Goal: Task Accomplishment & Management: Use online tool/utility

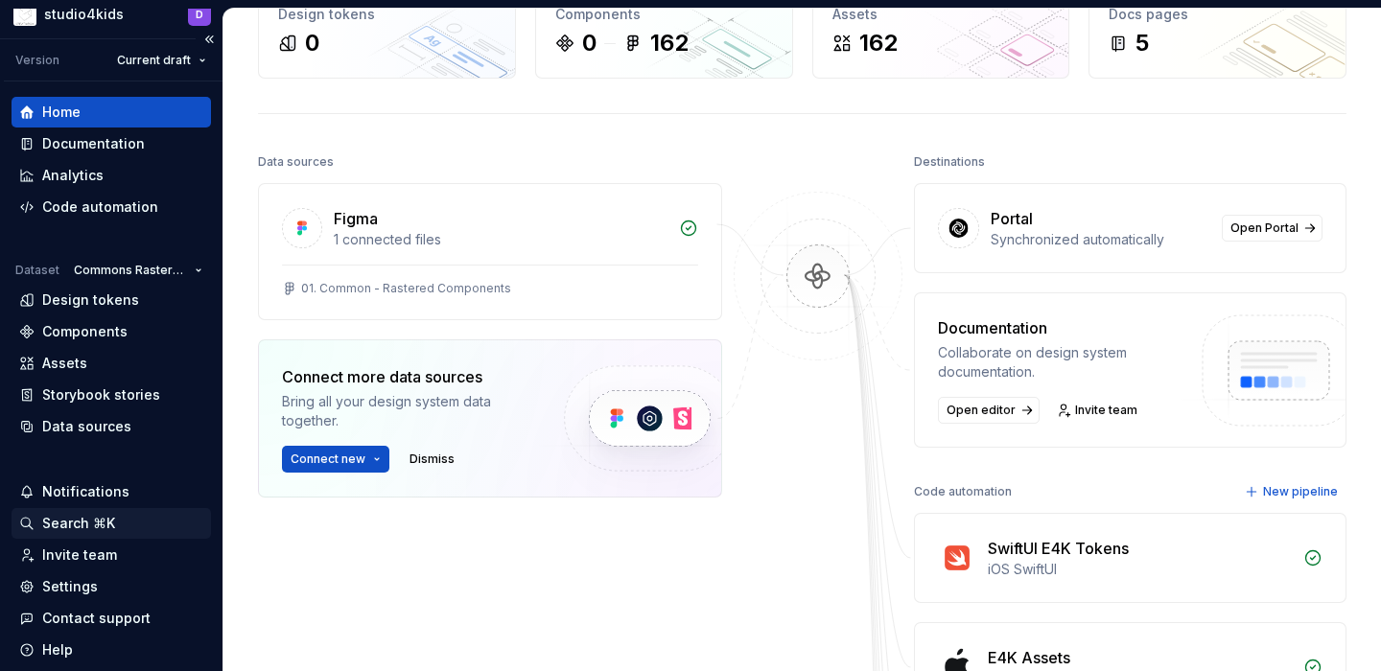
scroll to position [20, 0]
click at [78, 358] on div "Assets" at bounding box center [64, 362] width 45 height 19
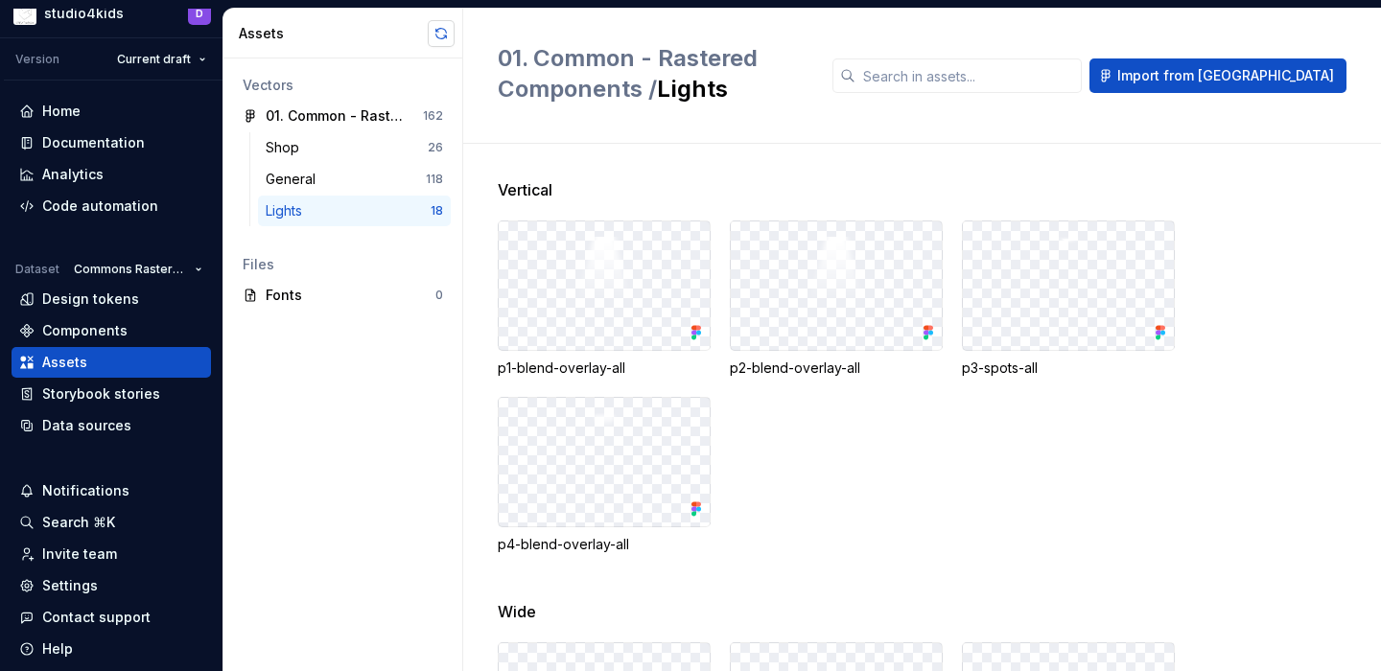
click at [436, 43] on button "button" at bounding box center [441, 33] width 27 height 27
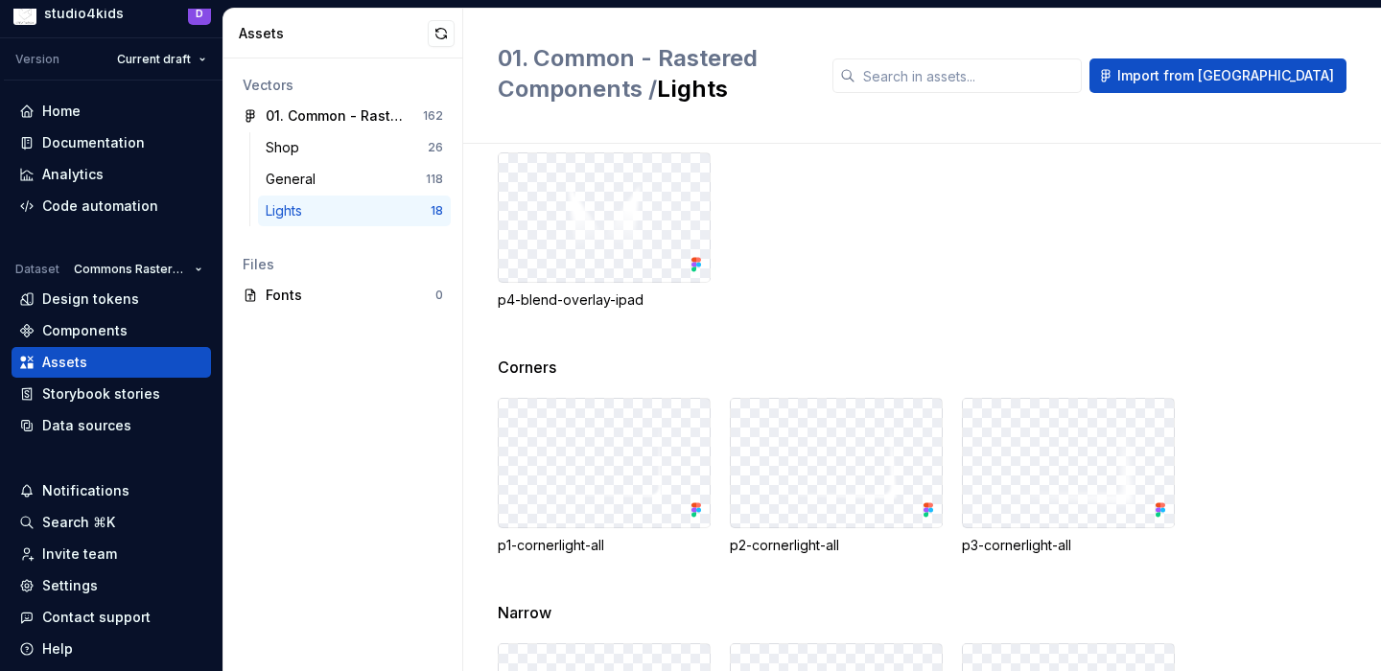
scroll to position [530, 0]
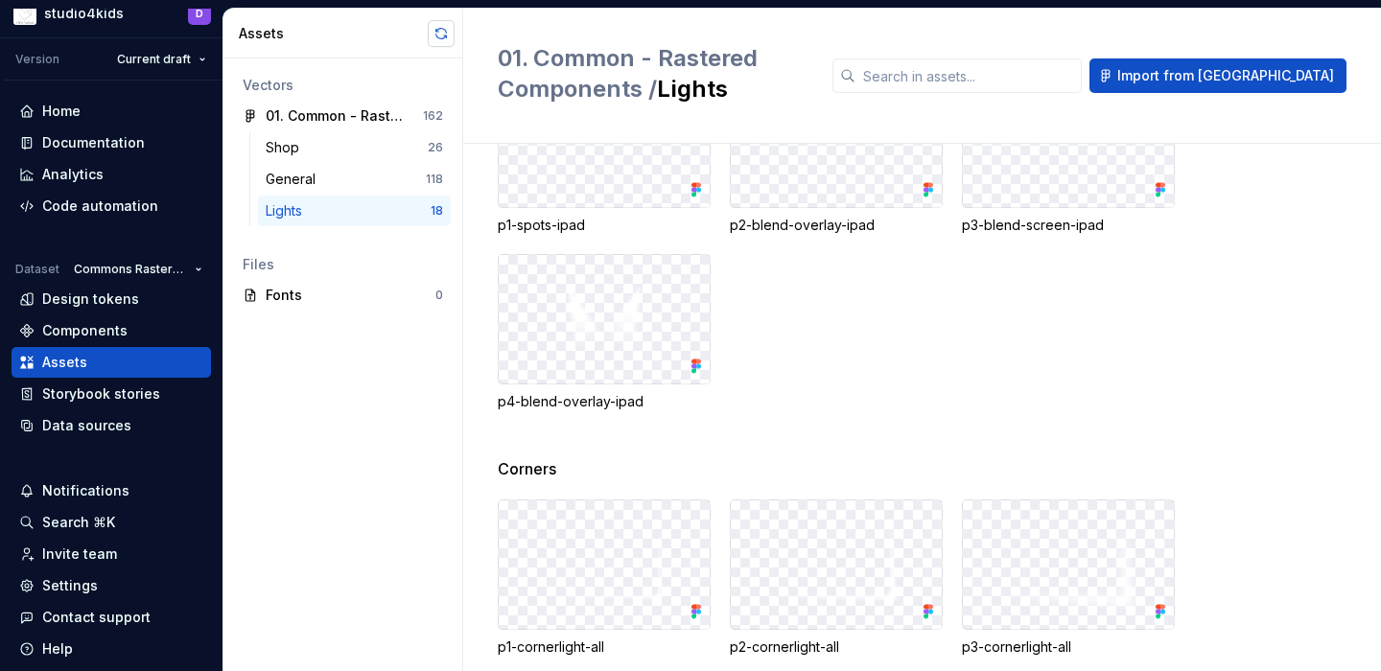
click at [439, 29] on button "button" at bounding box center [441, 33] width 27 height 27
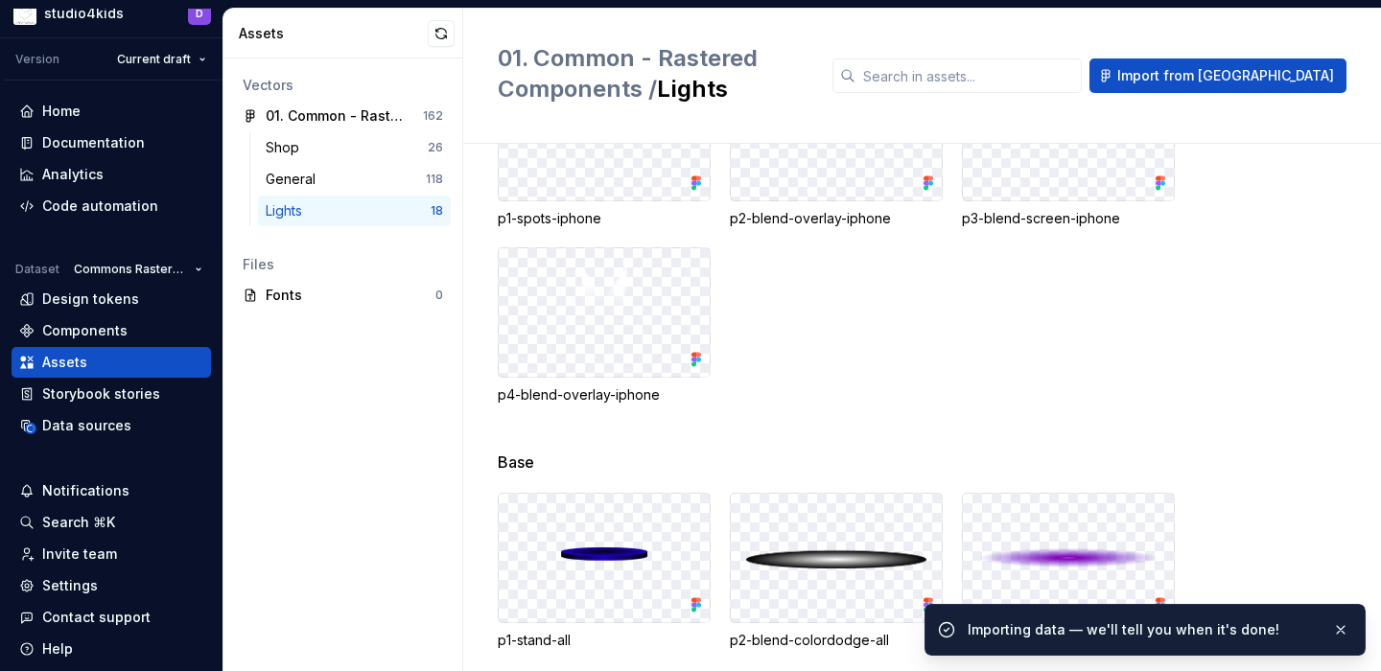
scroll to position [1229, 0]
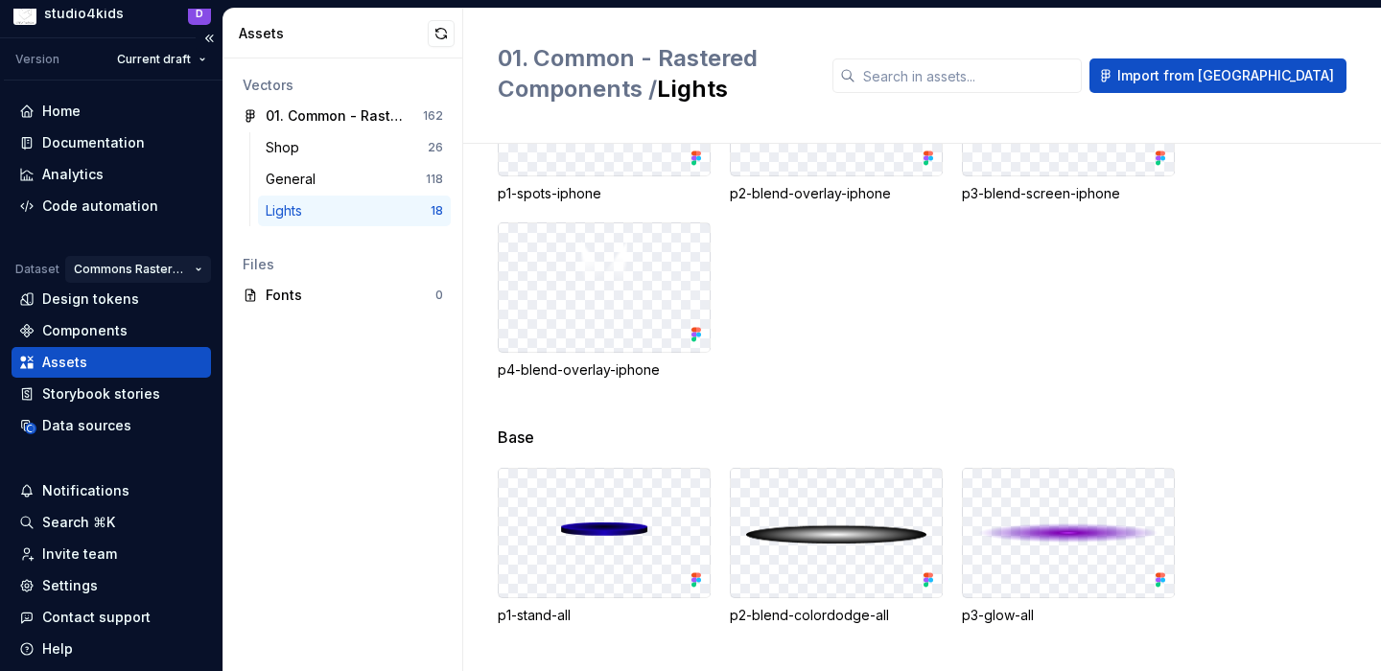
click at [185, 272] on html "studio4kids D Version Current draft Home Documentation Analytics Code automatio…" at bounding box center [690, 335] width 1381 height 671
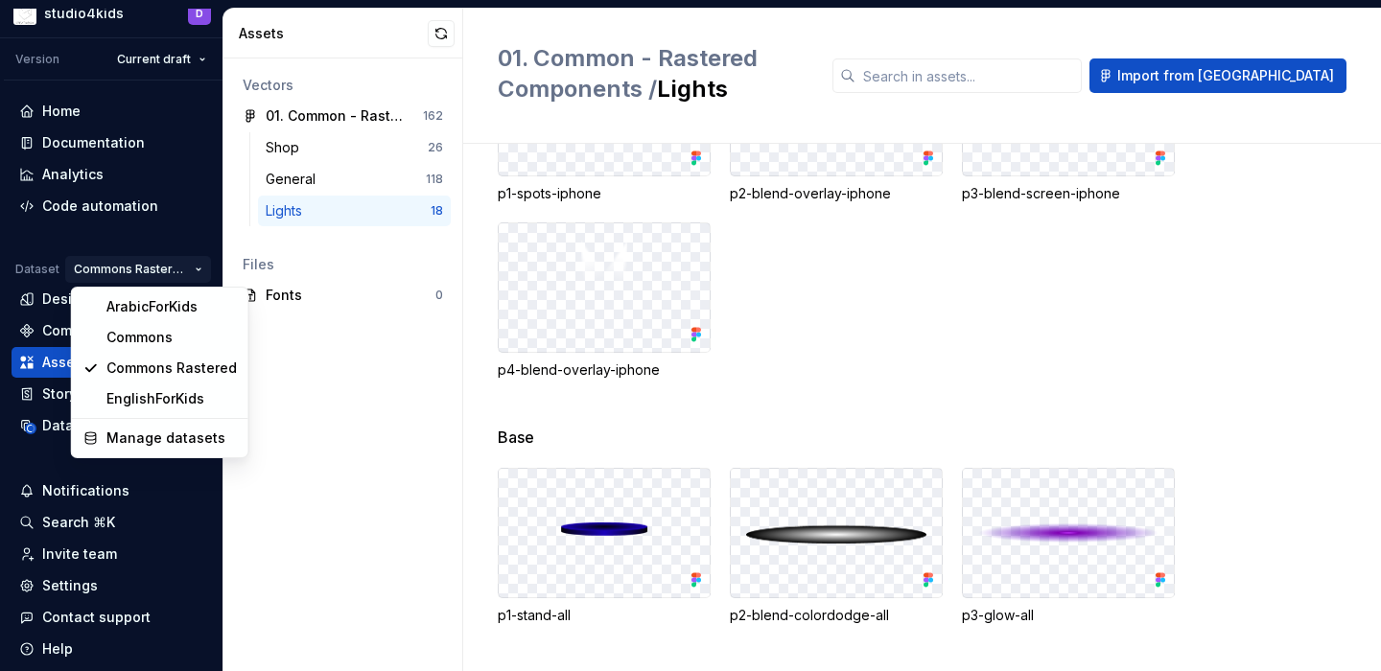
click at [183, 268] on html "studio4kids D Version Current draft Home Documentation Analytics Code automatio…" at bounding box center [690, 335] width 1381 height 671
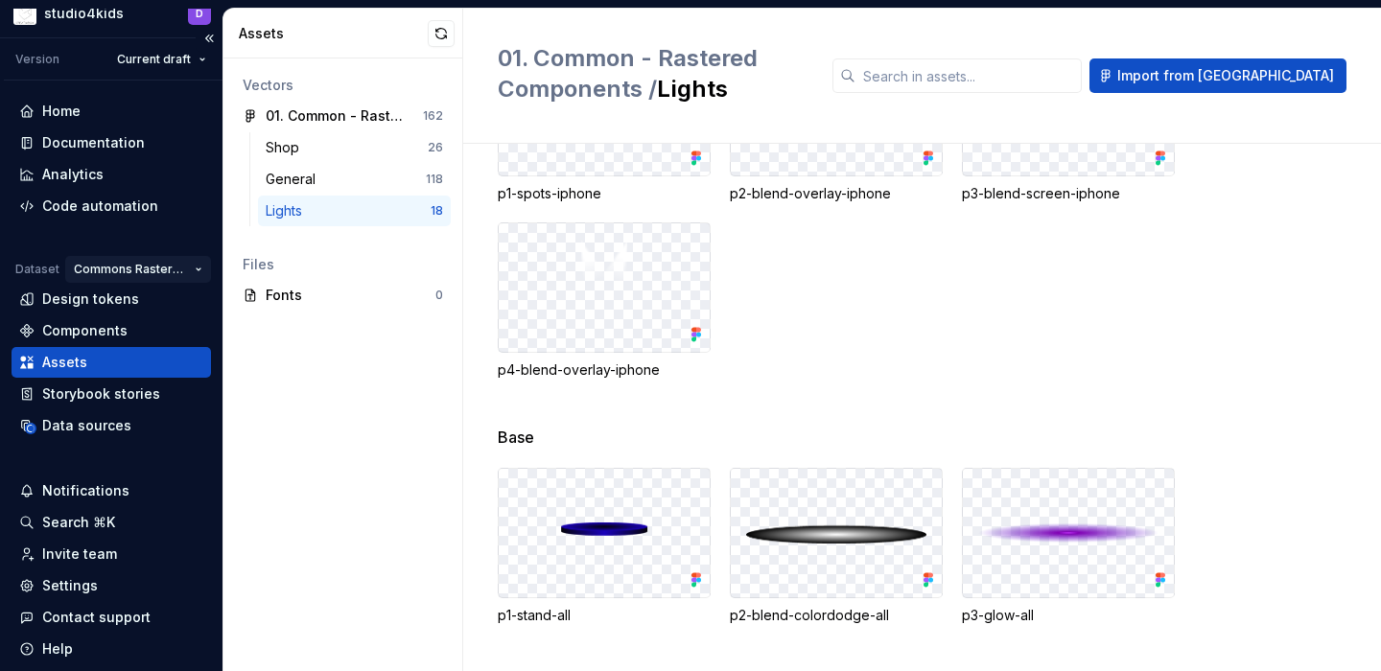
click at [174, 268] on html "studio4kids D Version Current draft Home Documentation Analytics Code automatio…" at bounding box center [690, 335] width 1381 height 671
click at [172, 267] on html "studio4kids D Version Current draft Home Documentation Analytics Code automatio…" at bounding box center [690, 335] width 1381 height 671
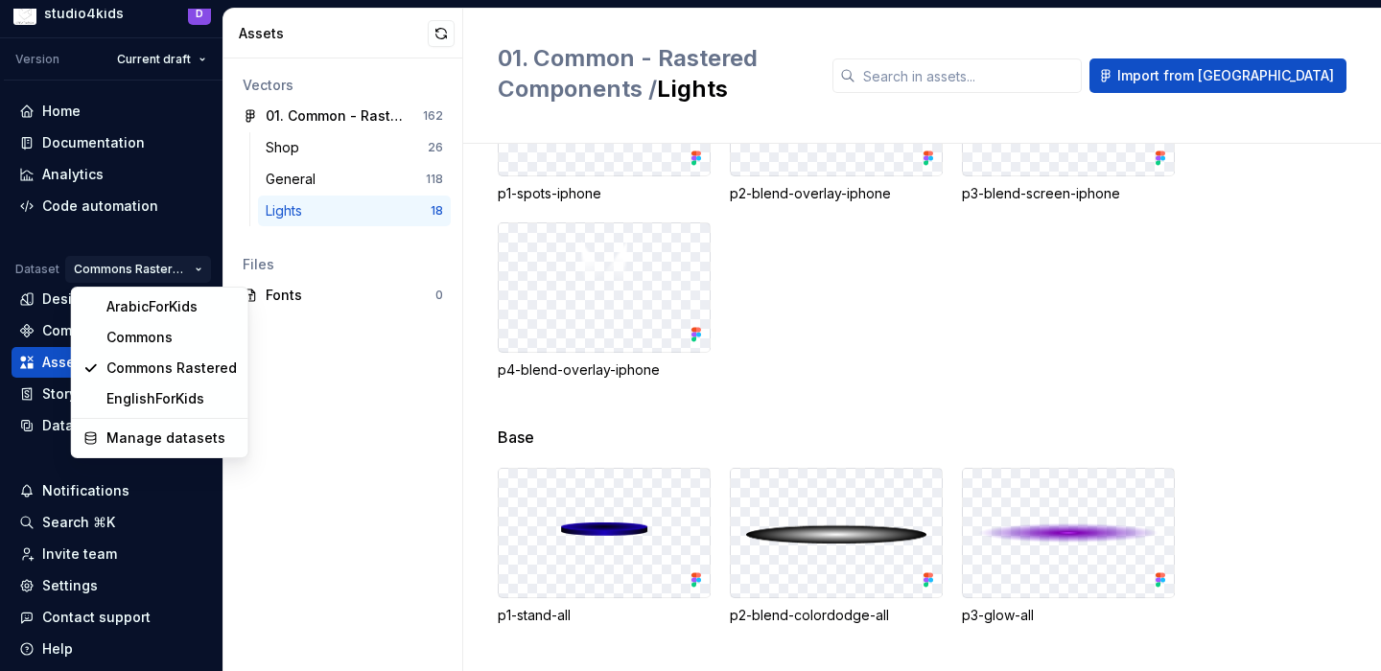
click at [172, 267] on html "studio4kids D Version Current draft Home Documentation Analytics Code automatio…" at bounding box center [690, 335] width 1381 height 671
click at [167, 391] on div "EnglishForKids" at bounding box center [171, 398] width 130 height 19
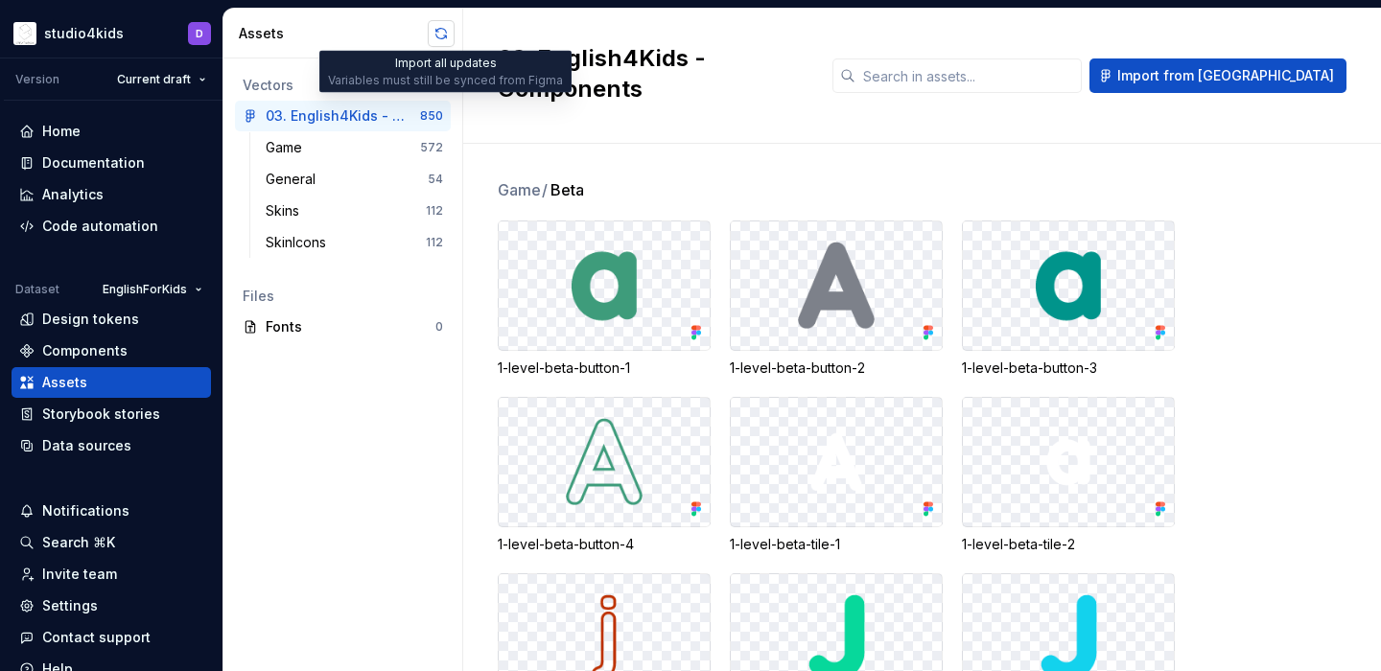
click at [432, 27] on button "button" at bounding box center [441, 33] width 27 height 27
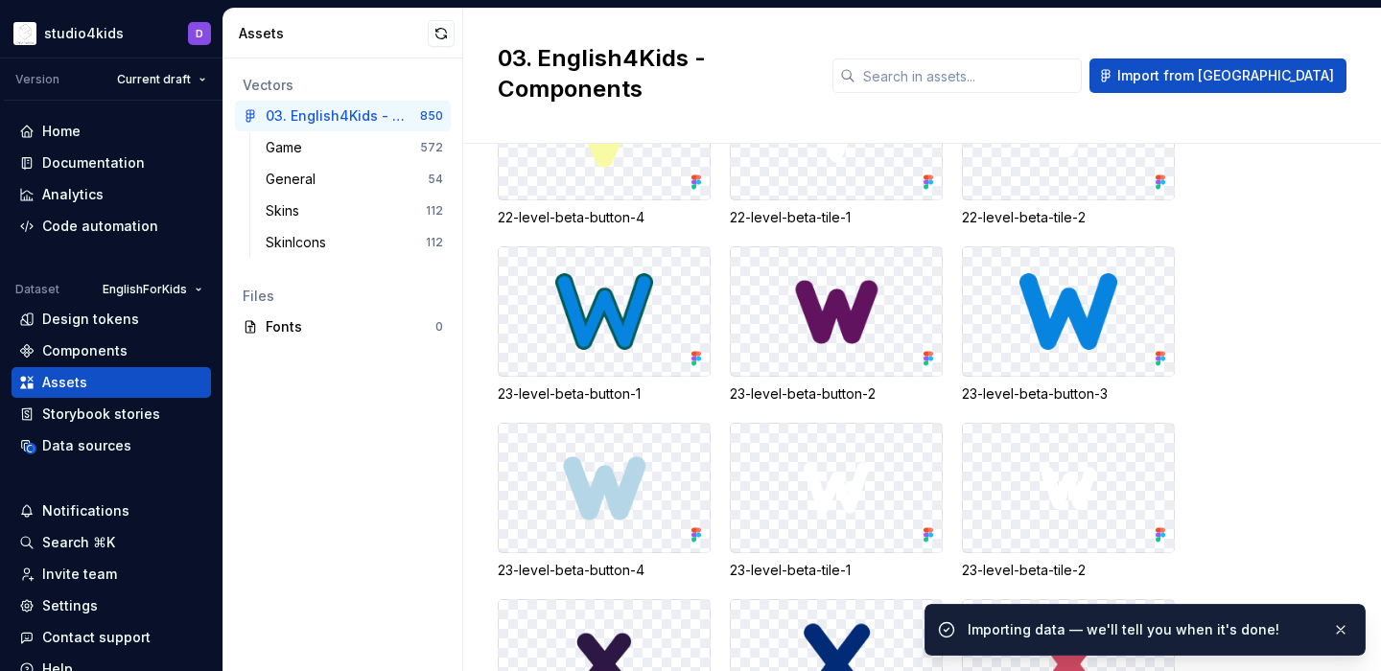
scroll to position [5277, 0]
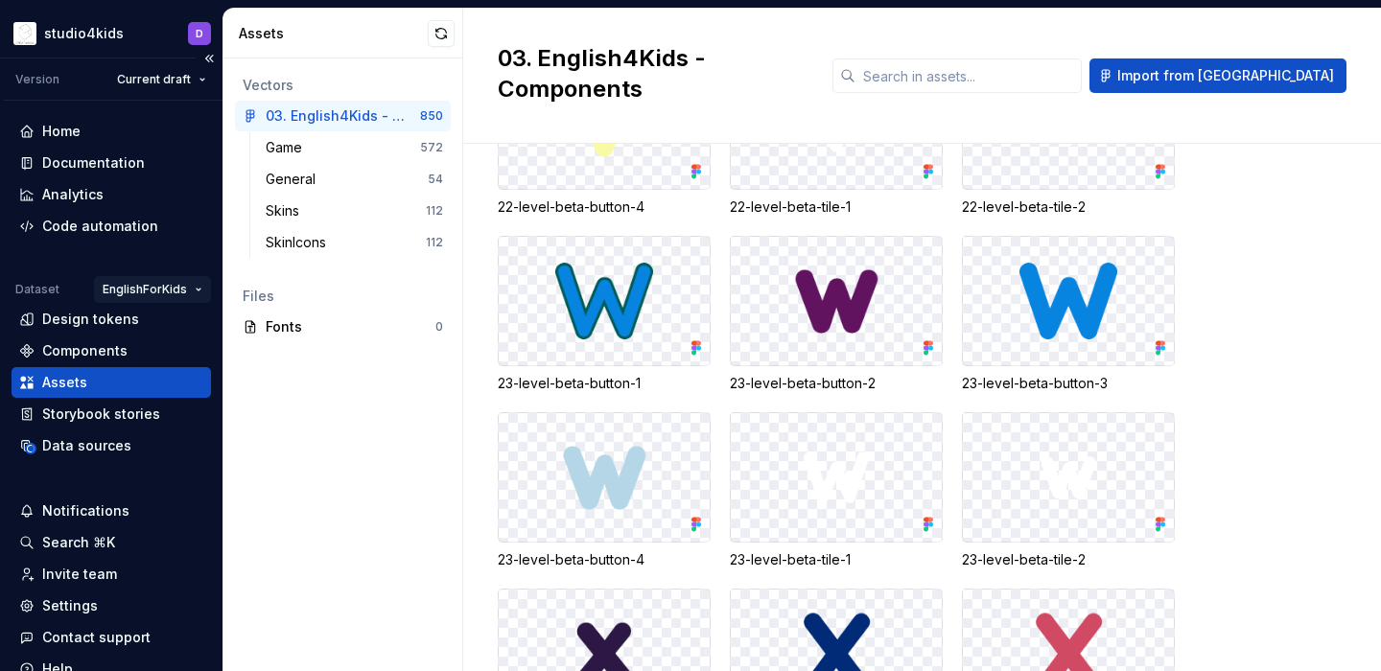
click at [154, 285] on html "studio4kids D Version Current draft Home Documentation Analytics Code automatio…" at bounding box center [690, 335] width 1381 height 671
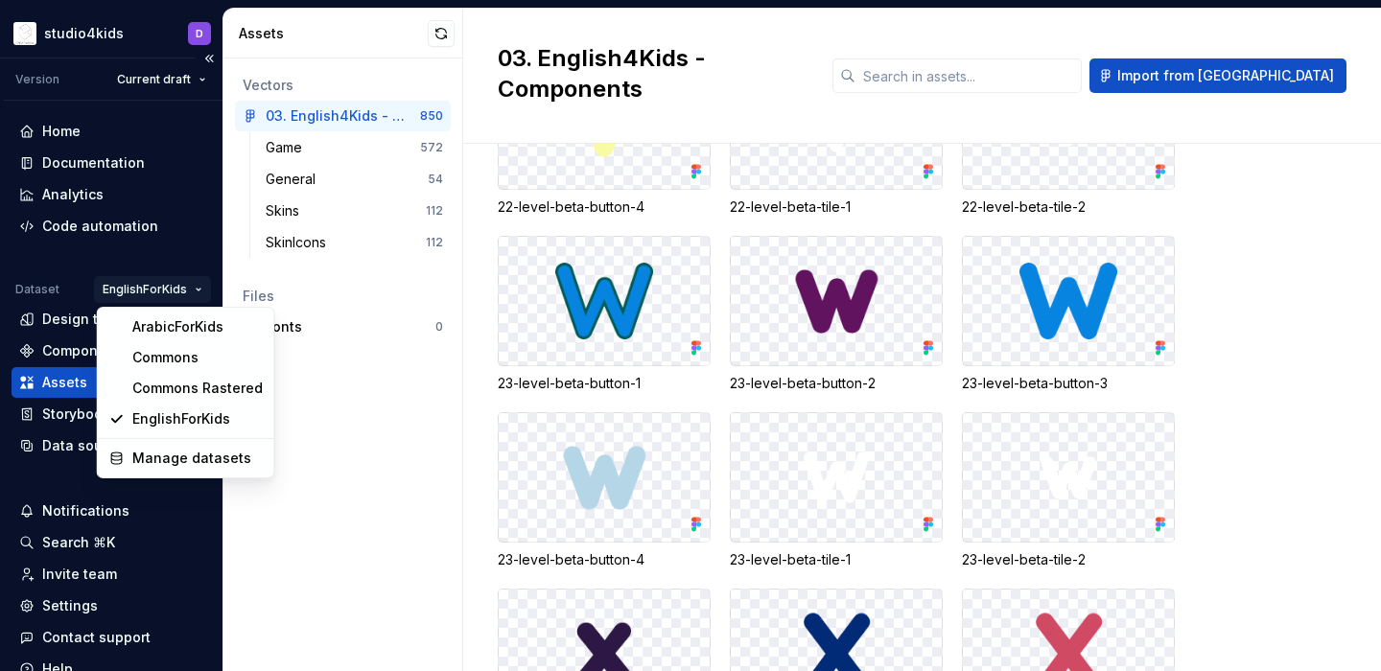
click at [155, 285] on html "studio4kids D Version Current draft Home Documentation Analytics Code automatio…" at bounding box center [690, 335] width 1381 height 671
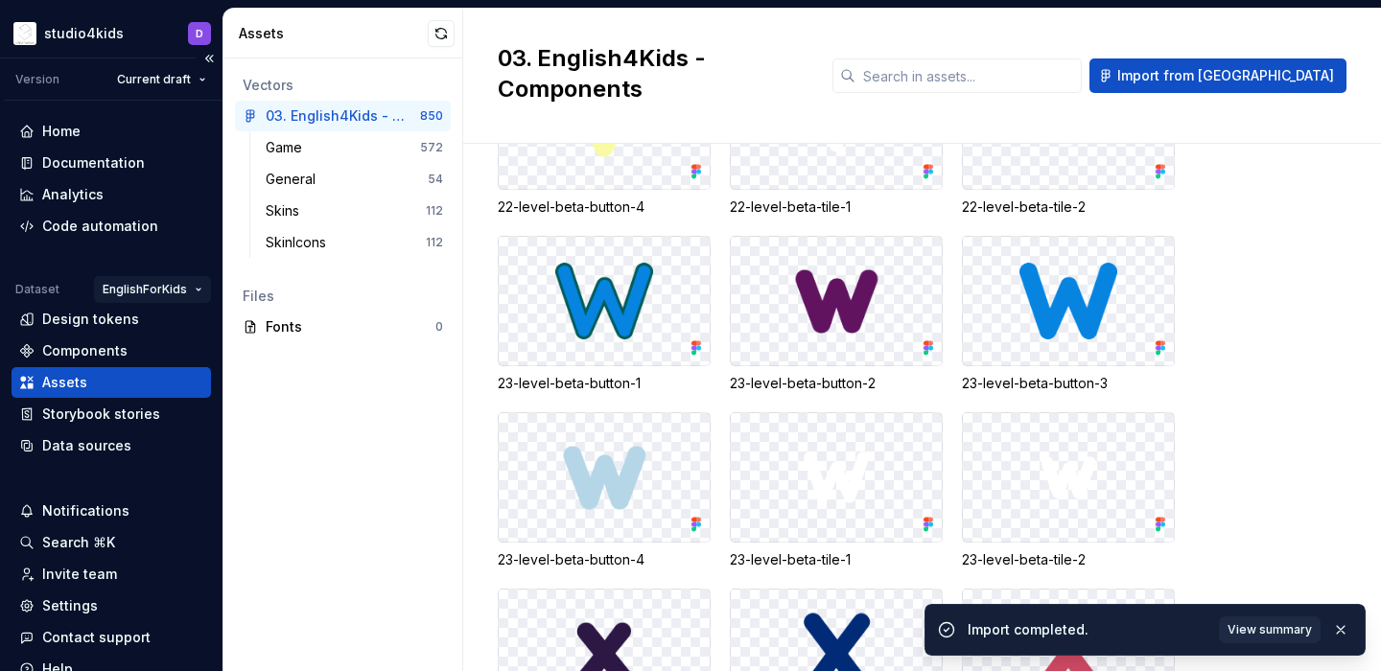
click at [155, 285] on html "studio4kids D Version Current draft Home Documentation Analytics Code automatio…" at bounding box center [690, 335] width 1381 height 671
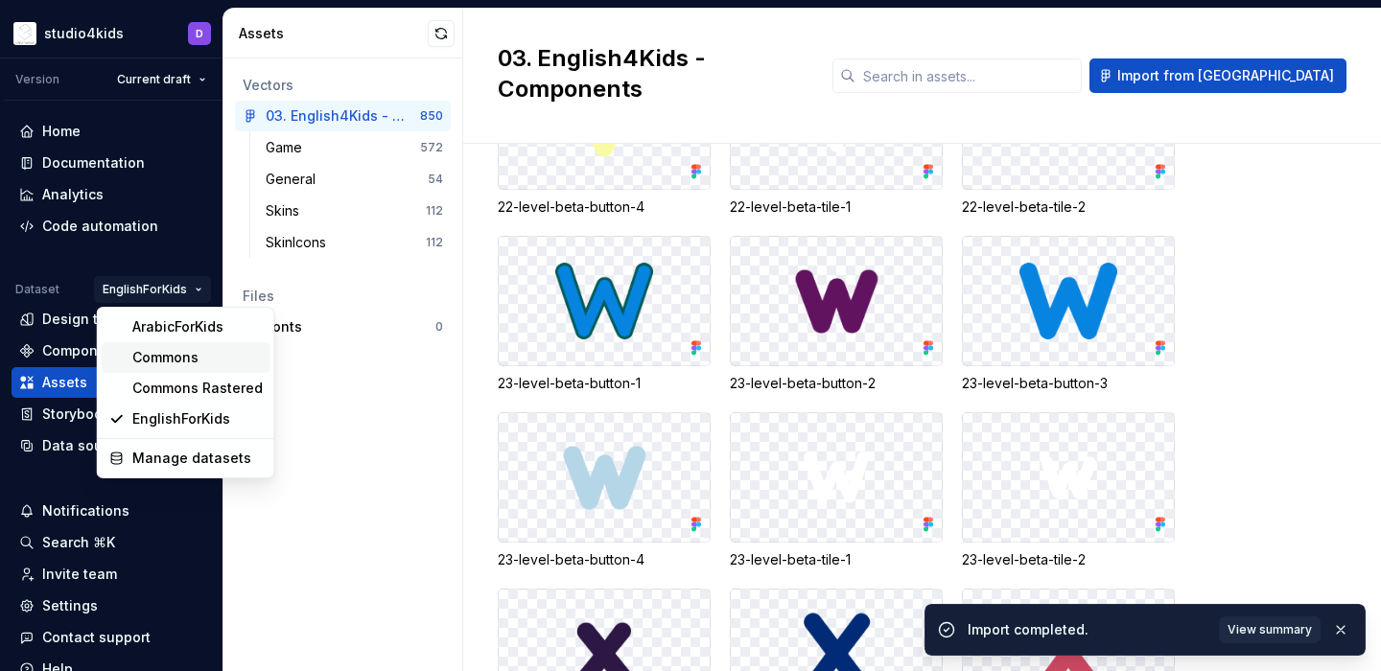
click at [163, 356] on div "Commons" at bounding box center [197, 357] width 130 height 19
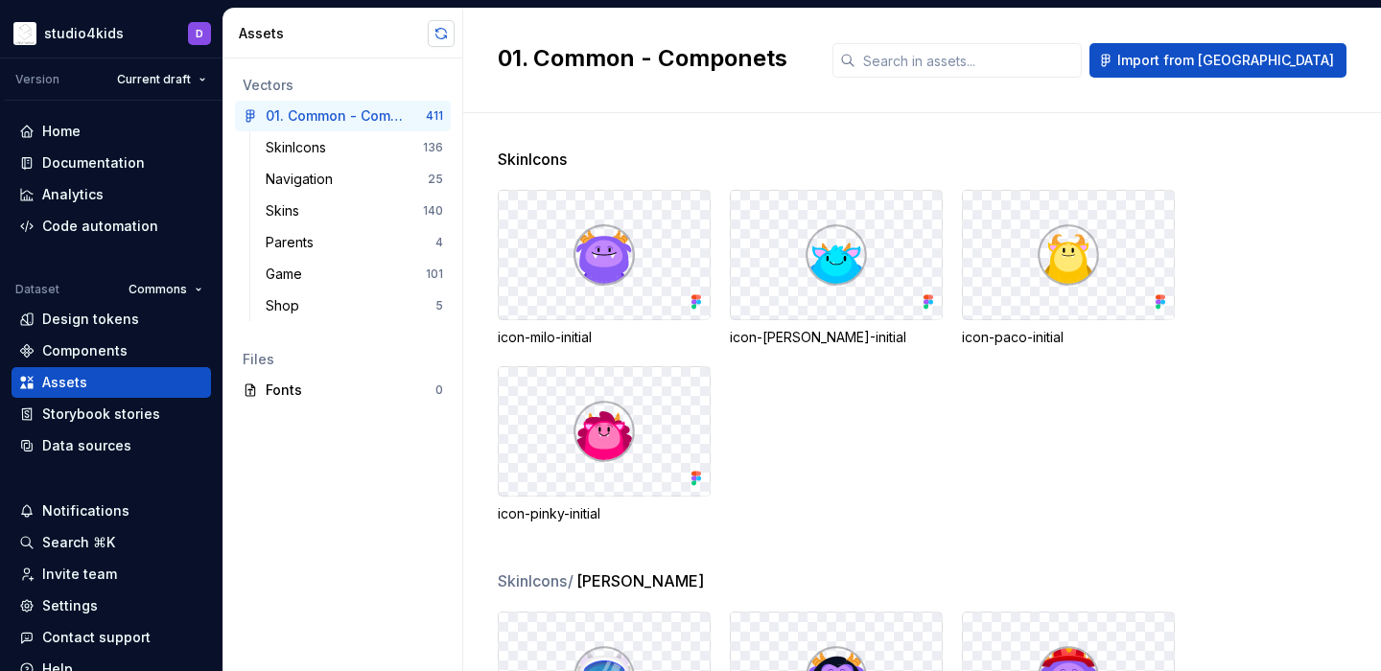
click at [438, 29] on button "button" at bounding box center [441, 33] width 27 height 27
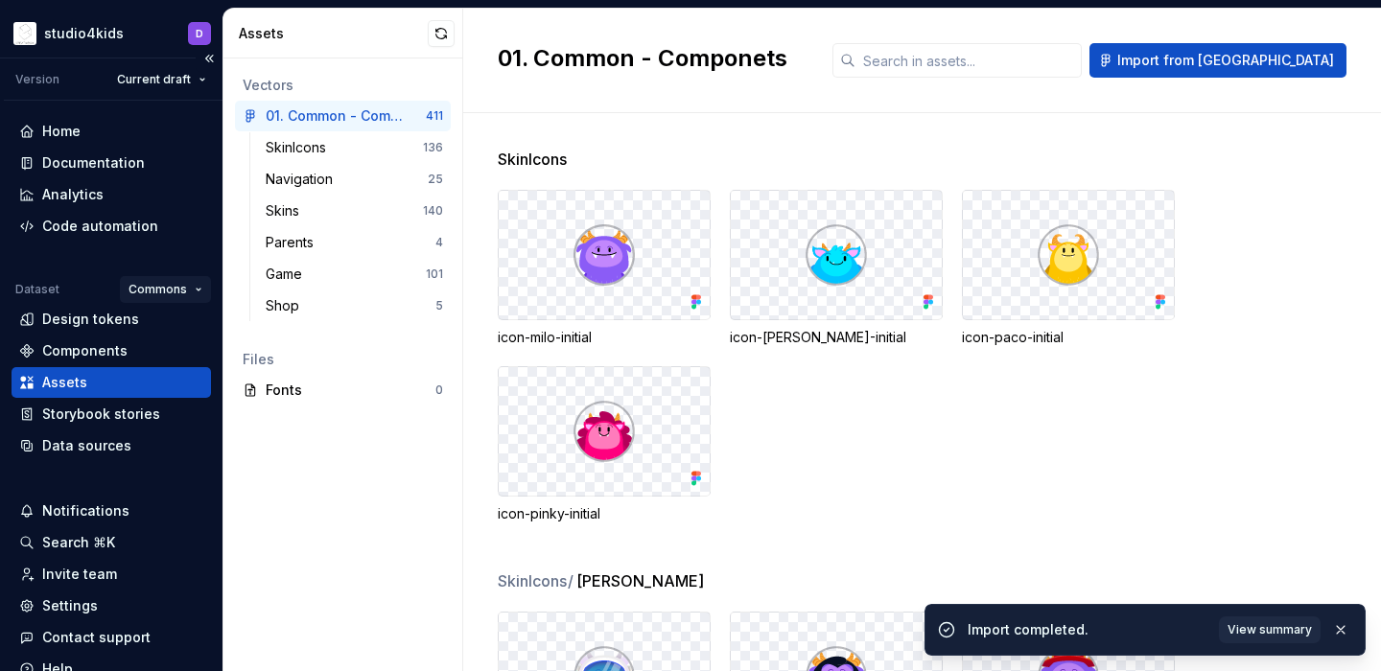
click at [178, 286] on html "studio4kids D Version Current draft Home Documentation Analytics Code automatio…" at bounding box center [690, 335] width 1381 height 671
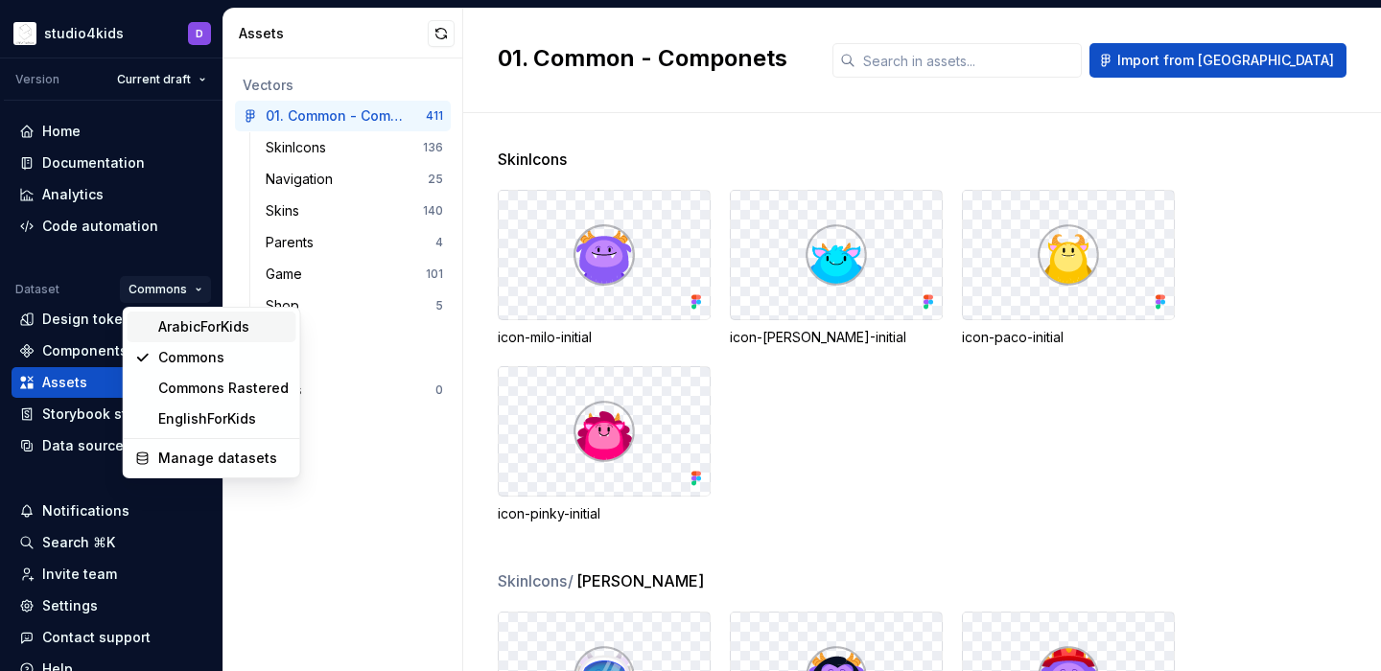
click at [187, 327] on div "ArabicForKids" at bounding box center [223, 326] width 130 height 19
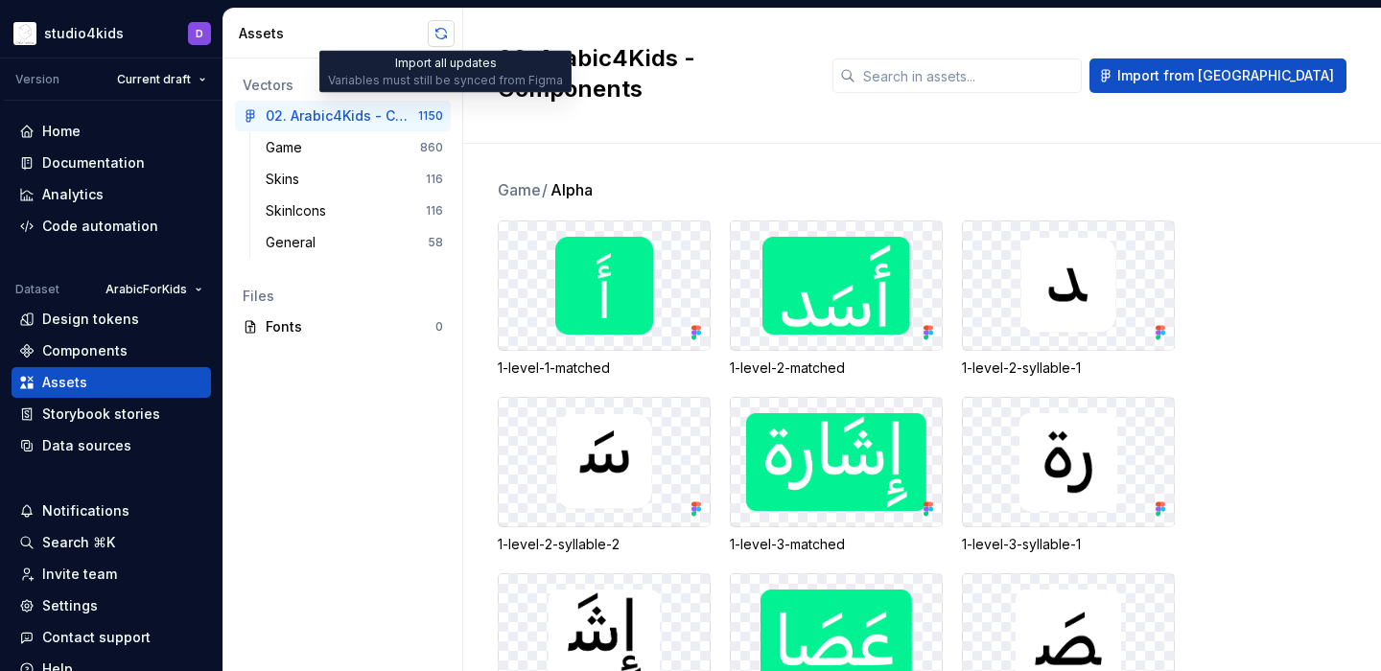
click at [431, 35] on button "button" at bounding box center [441, 33] width 27 height 27
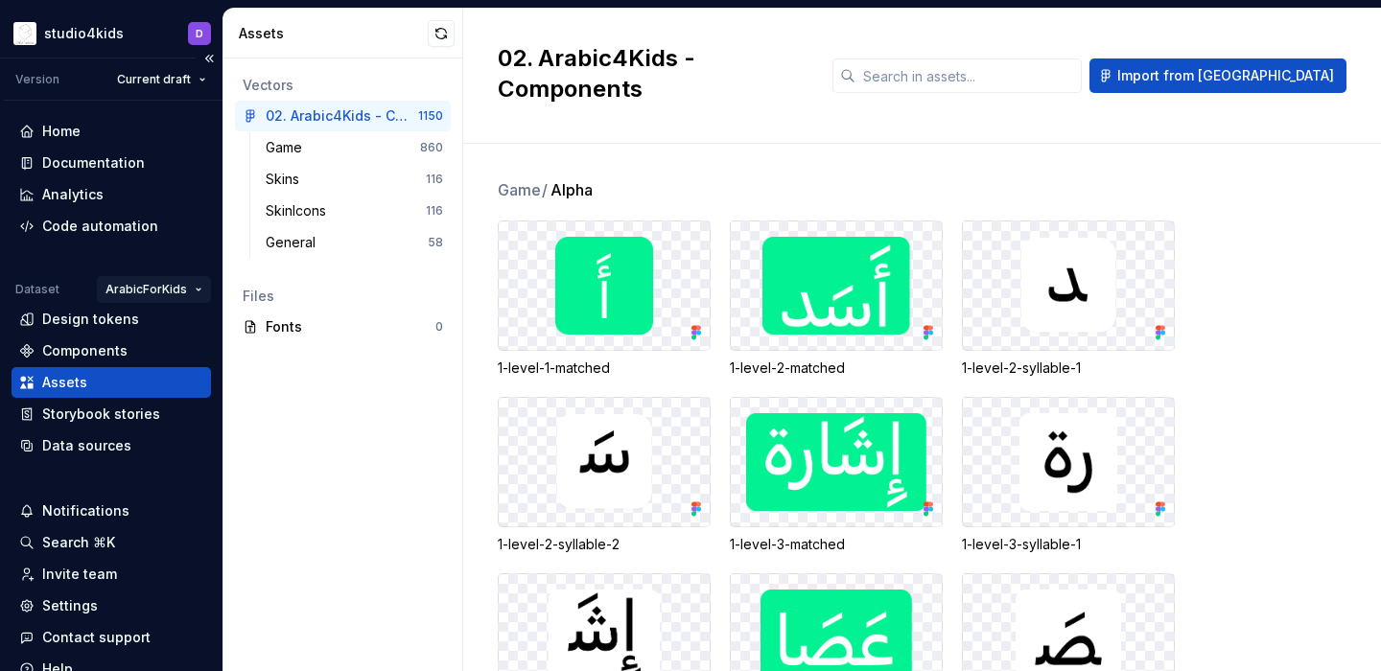
click at [179, 293] on html "studio4kids D Version Current draft Home Documentation Analytics Code automatio…" at bounding box center [690, 335] width 1381 height 671
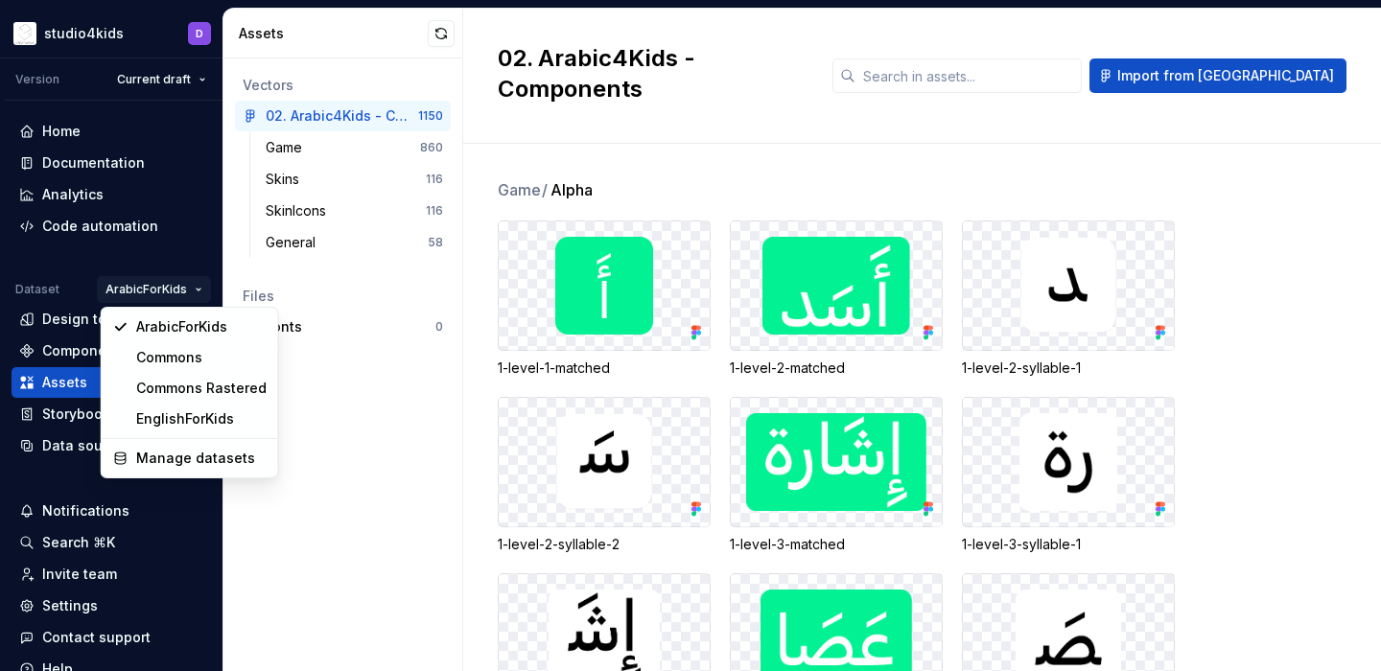
click at [439, 456] on html "studio4kids D Version Current draft Home Documentation Analytics Code automatio…" at bounding box center [690, 335] width 1381 height 671
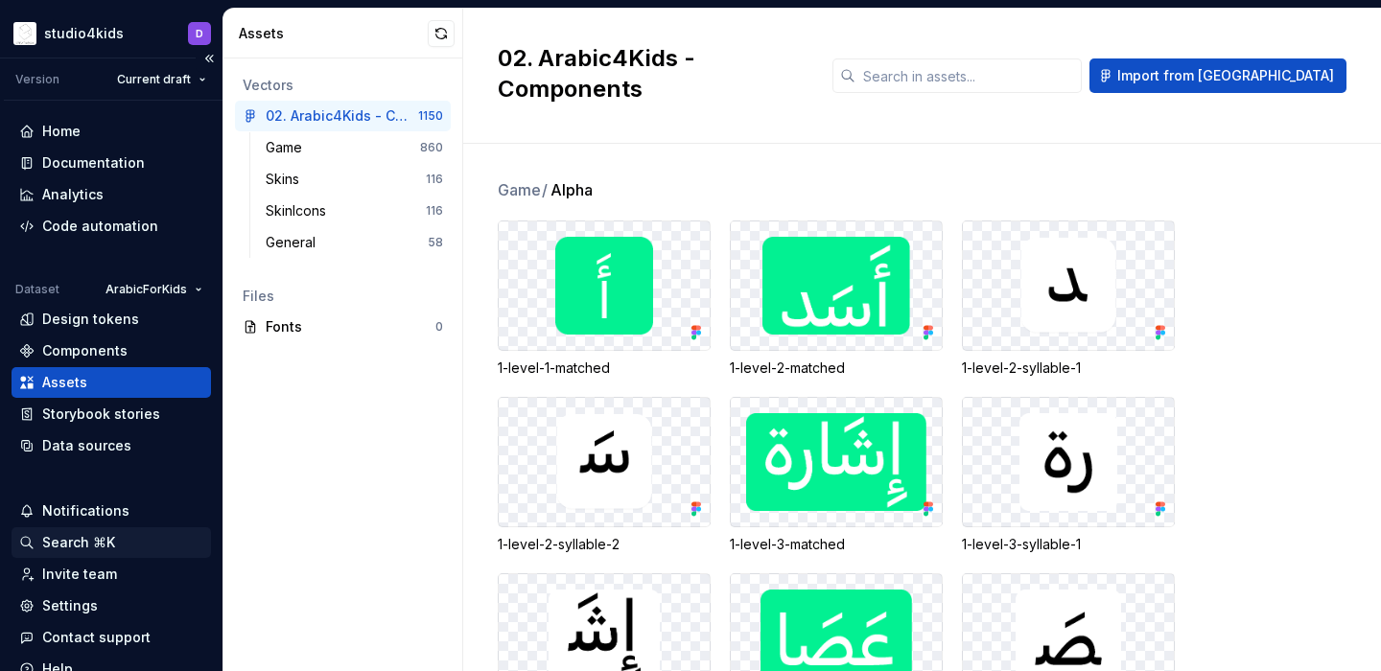
scroll to position [80, 0]
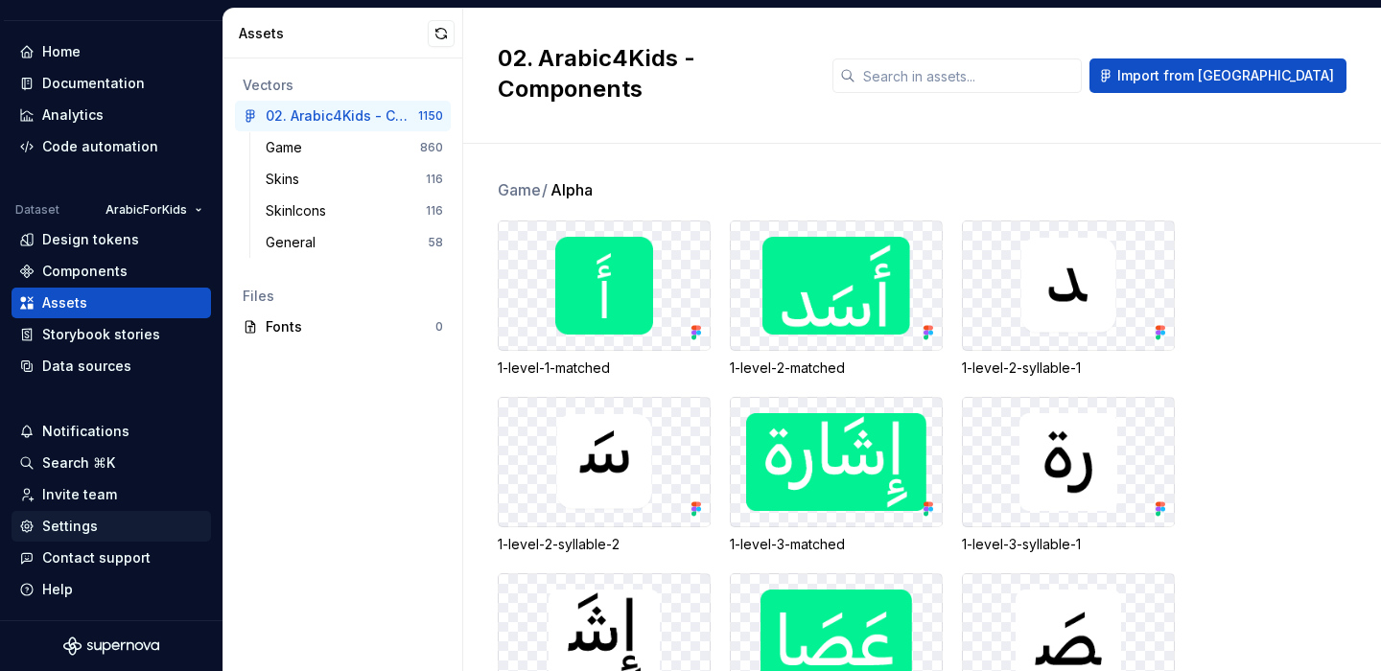
click at [69, 519] on div "Settings" at bounding box center [70, 526] width 56 height 19
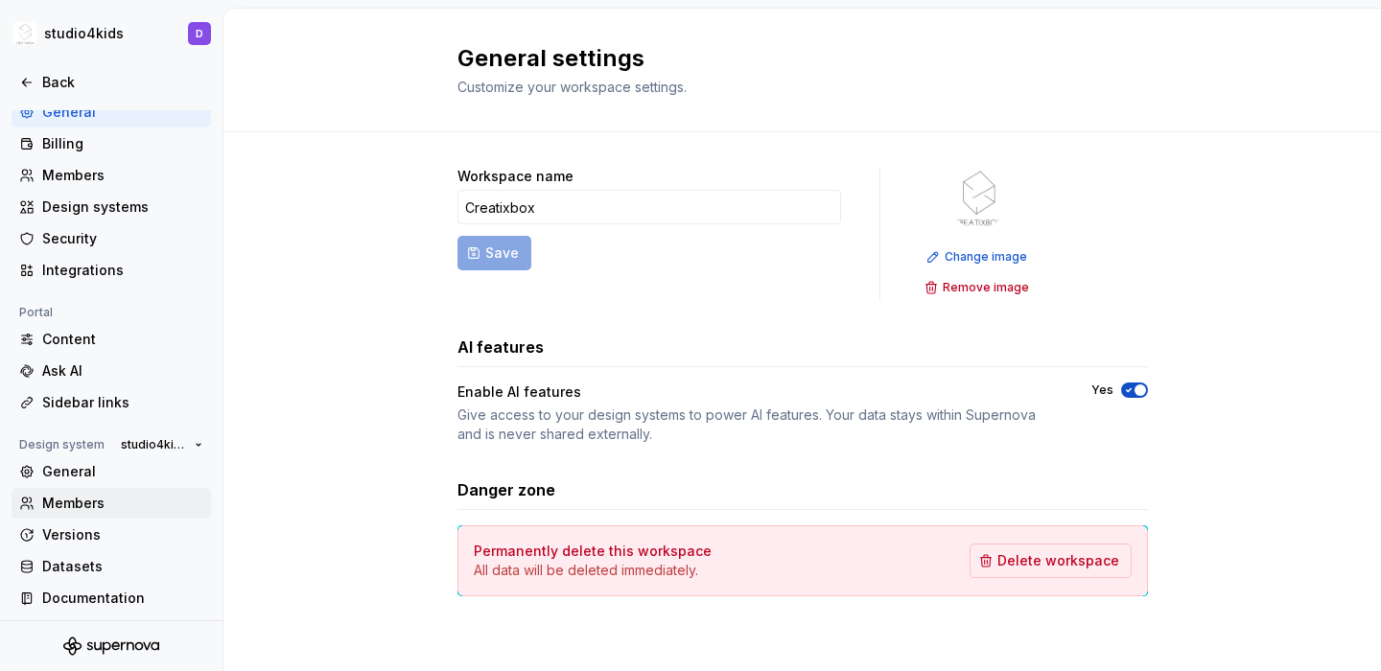
scroll to position [173, 0]
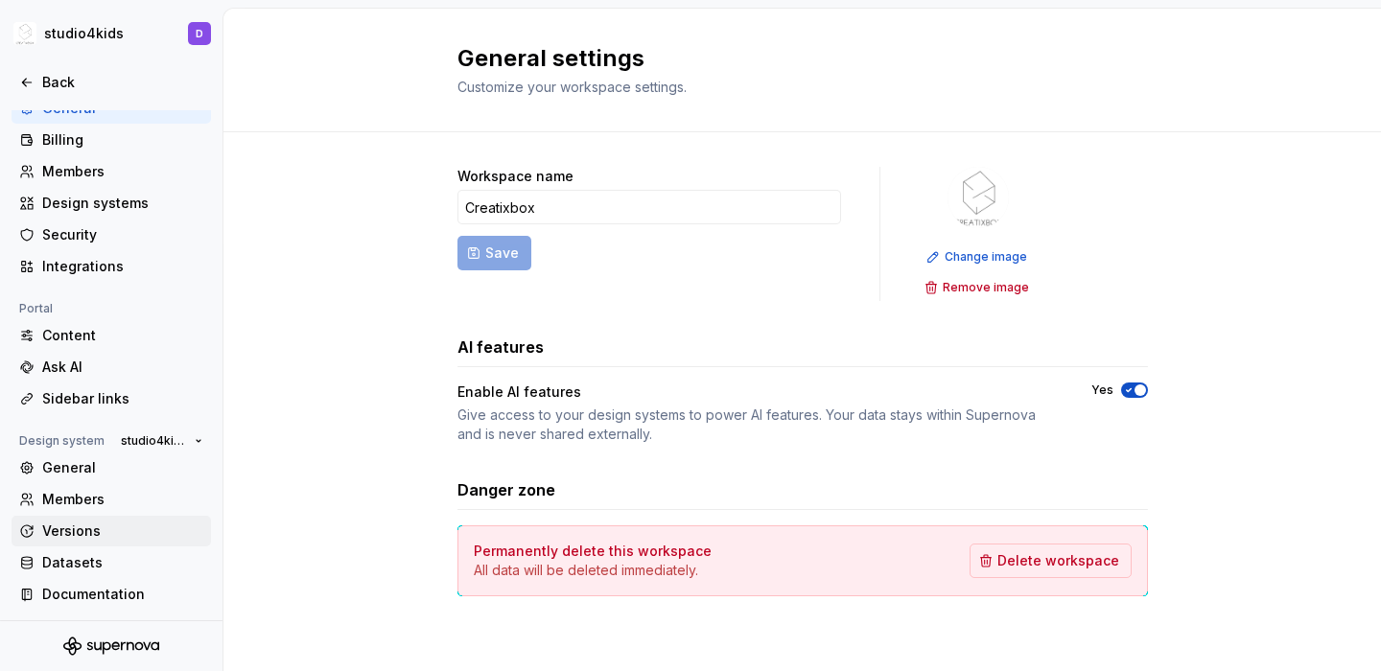
click at [91, 531] on div "Versions" at bounding box center [122, 531] width 161 height 19
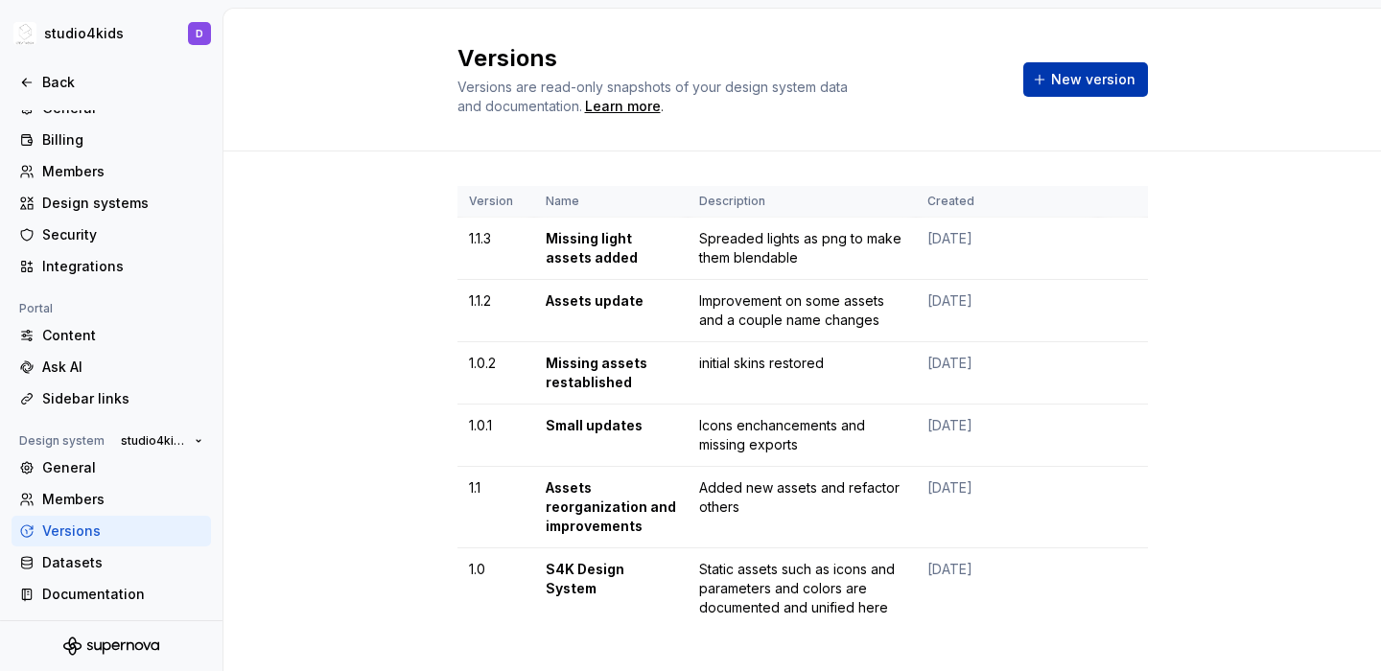
click at [1087, 80] on span "New version" at bounding box center [1093, 79] width 84 height 19
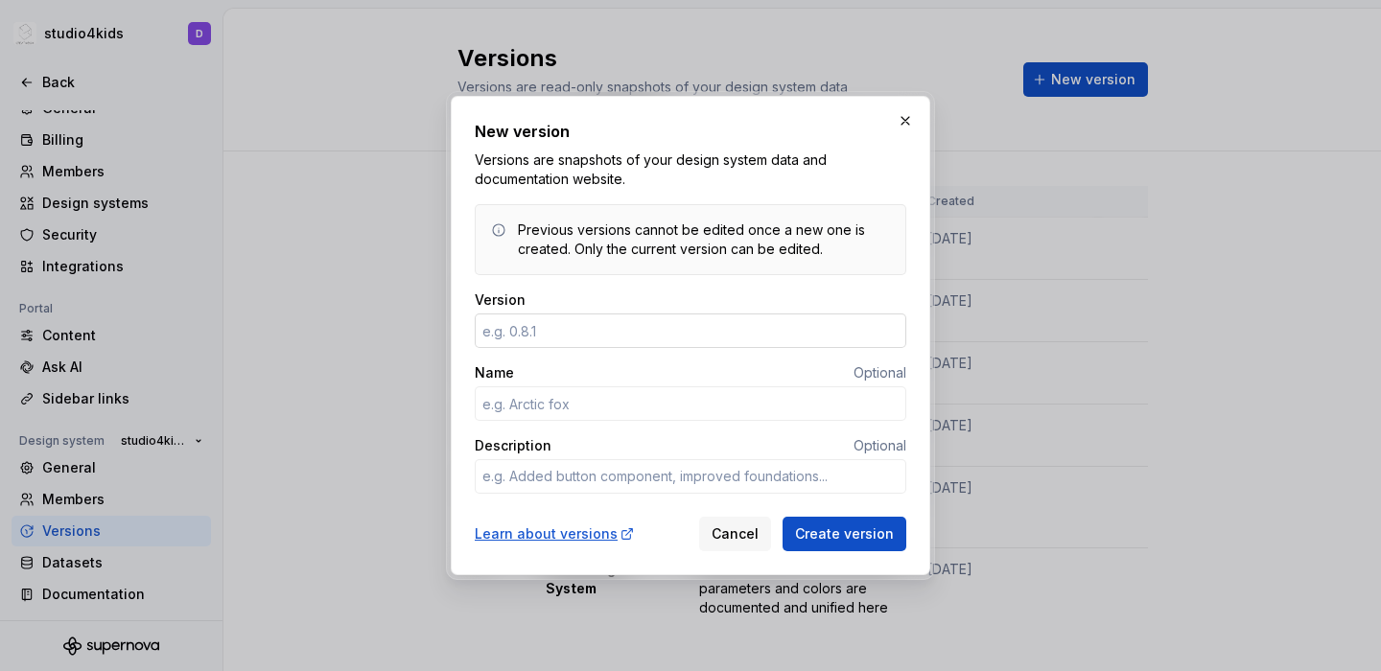
type input "1"
type textarea "*"
type input "1.2.0"
type textarea "*"
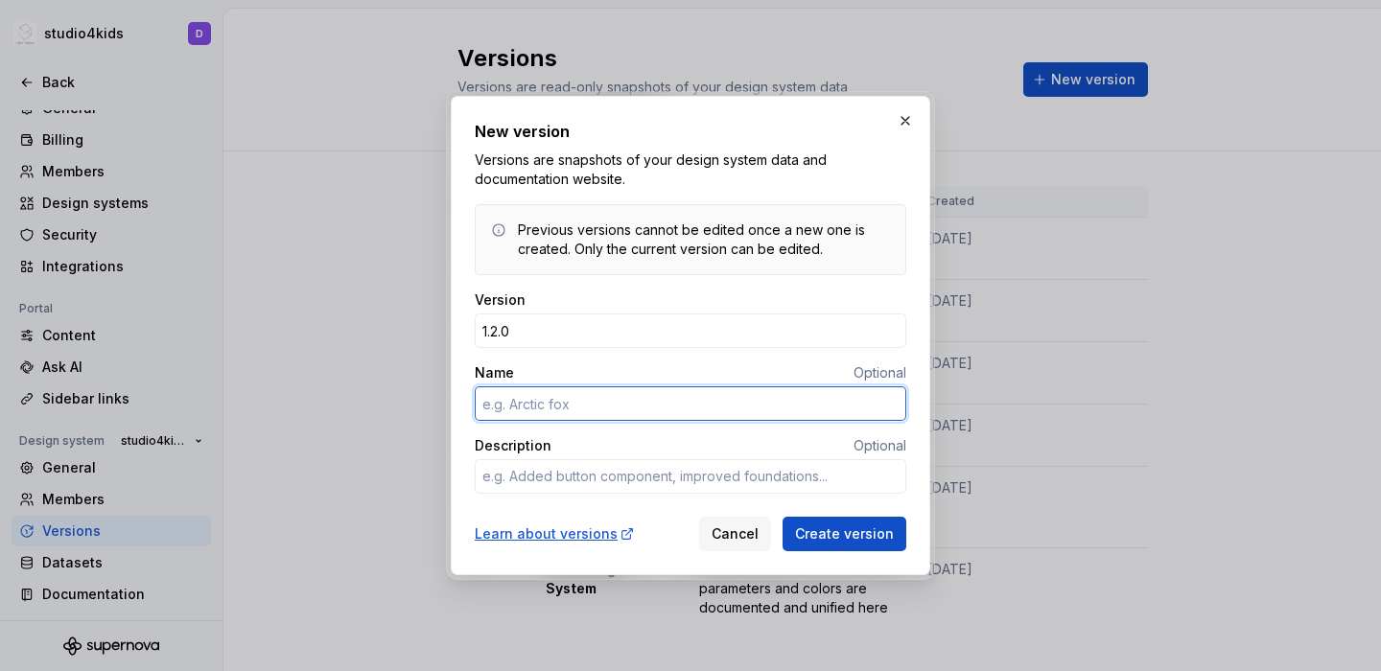
click at [822, 405] on input "Name" at bounding box center [690, 403] width 431 height 35
type input "A"
type textarea "*"
type input "Assets"
type textarea "*"
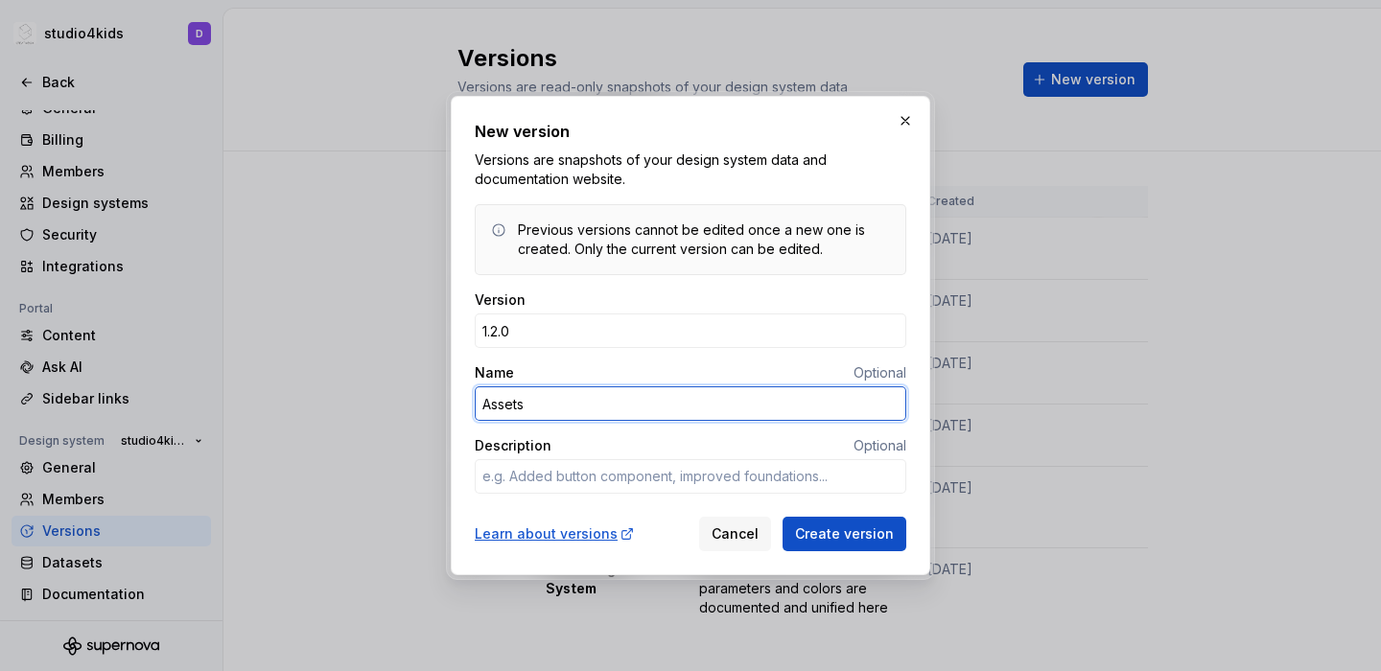
type textarea "*"
type input "A"
type textarea "*"
type input "A4K & E4K assets rectified"
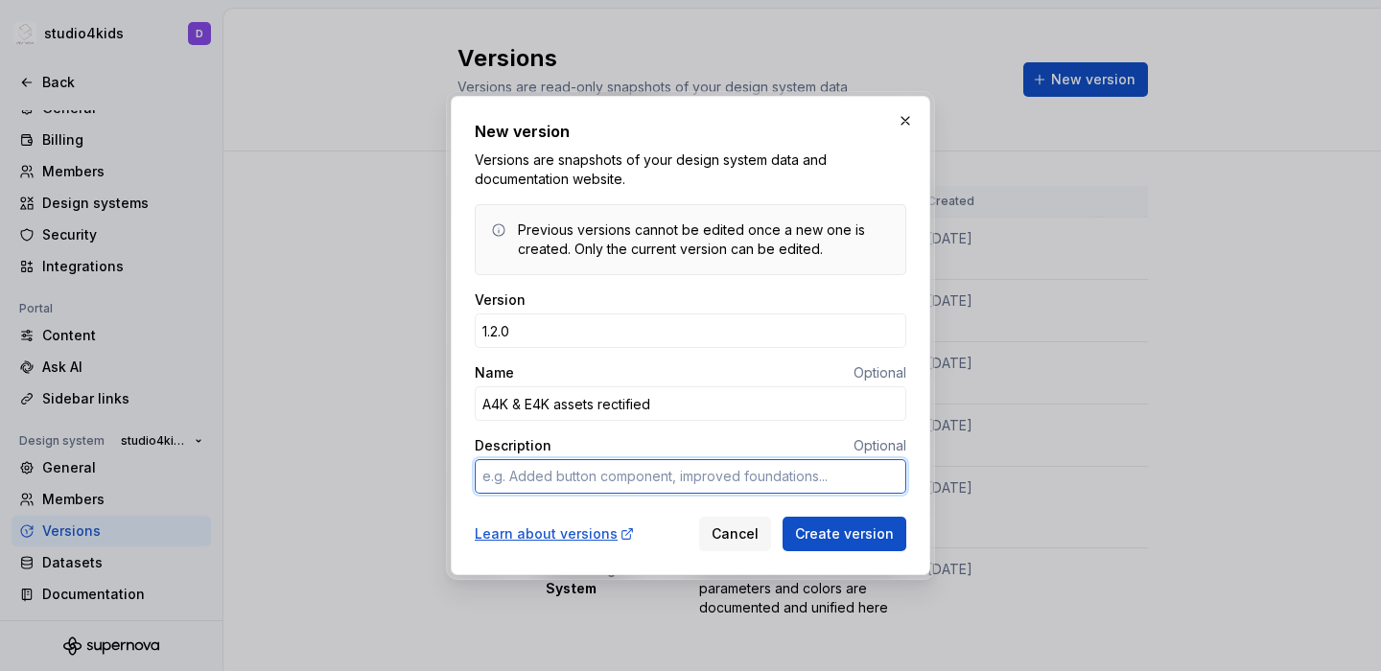
type textarea "*"
click at [828, 483] on textarea "Description" at bounding box center [690, 476] width 431 height 35
type textarea "d"
type textarea "*"
type textarea "do"
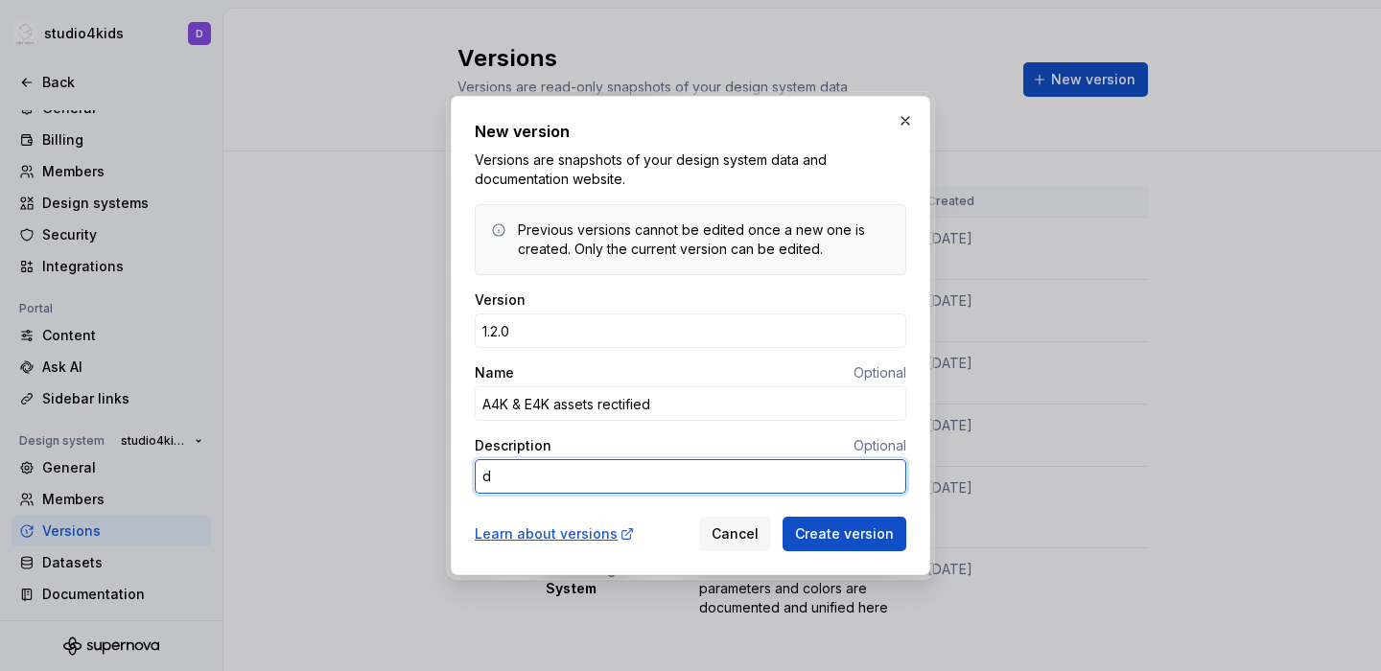
type textarea "*"
type textarea "dou"
type textarea "*"
type textarea "[PERSON_NAME]"
type textarea "*"
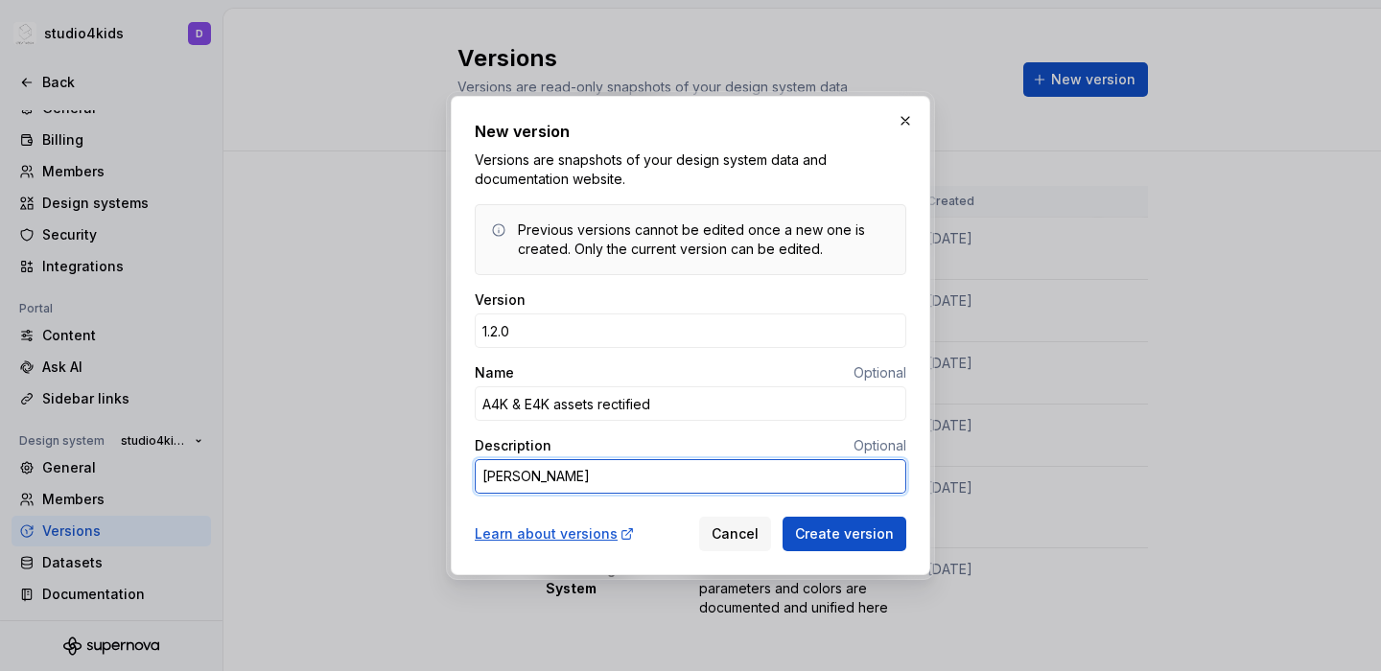
type textarea "doubl"
type textarea "*"
type textarea "double"
type textarea "*"
type textarea "double"
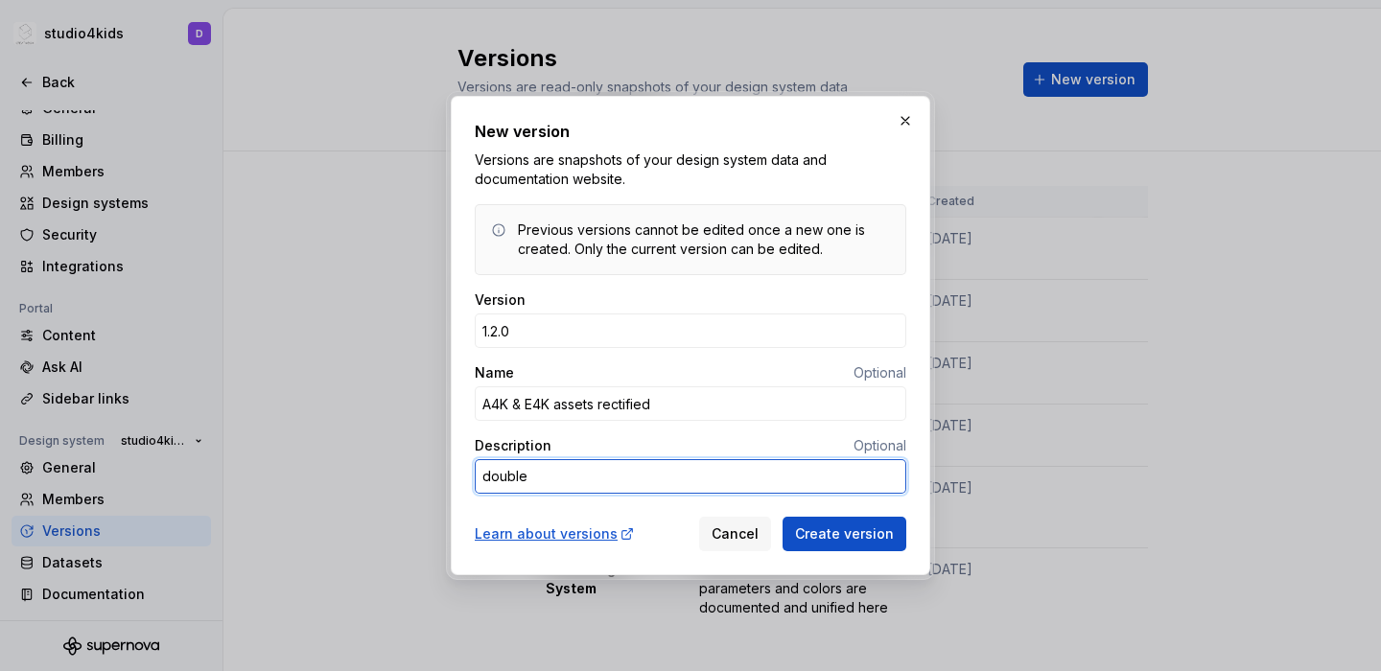
type textarea "*"
type textarea "double c"
type textarea "*"
type textarea "double ch"
type textarea "*"
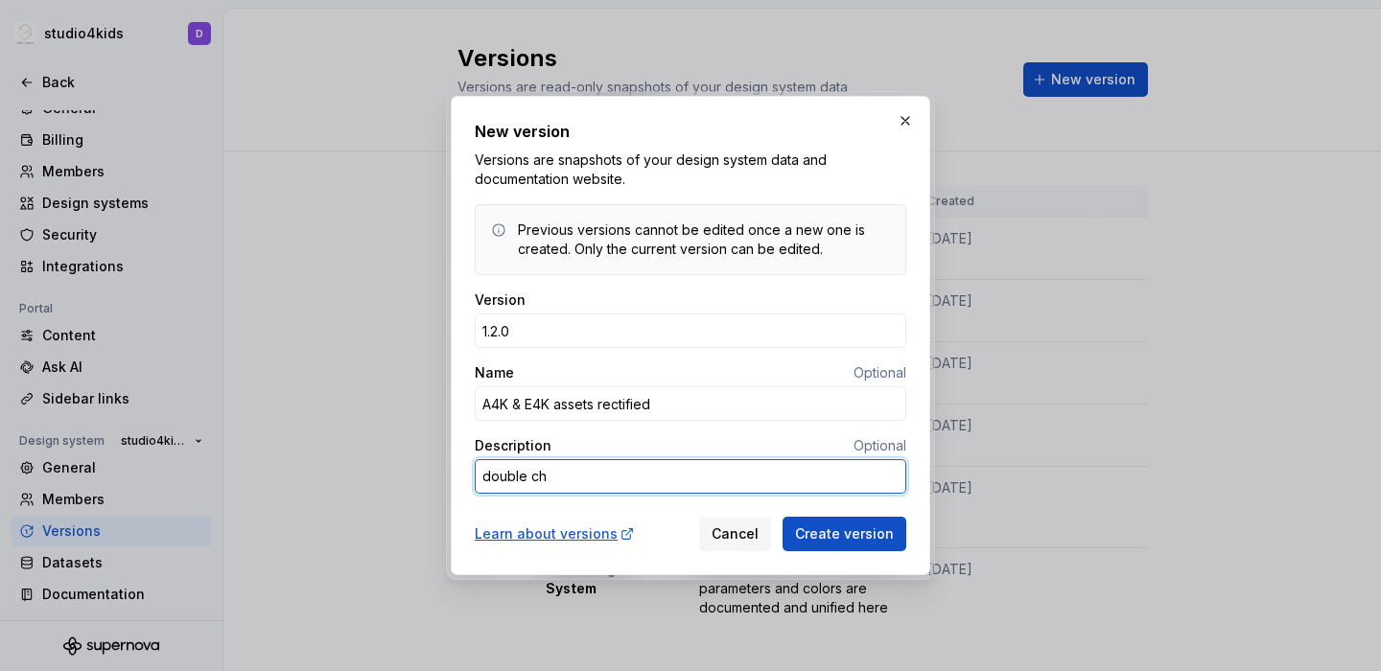
type textarea "double che"
type textarea "*"
type textarea "double chec"
type textarea "*"
type textarea "double check"
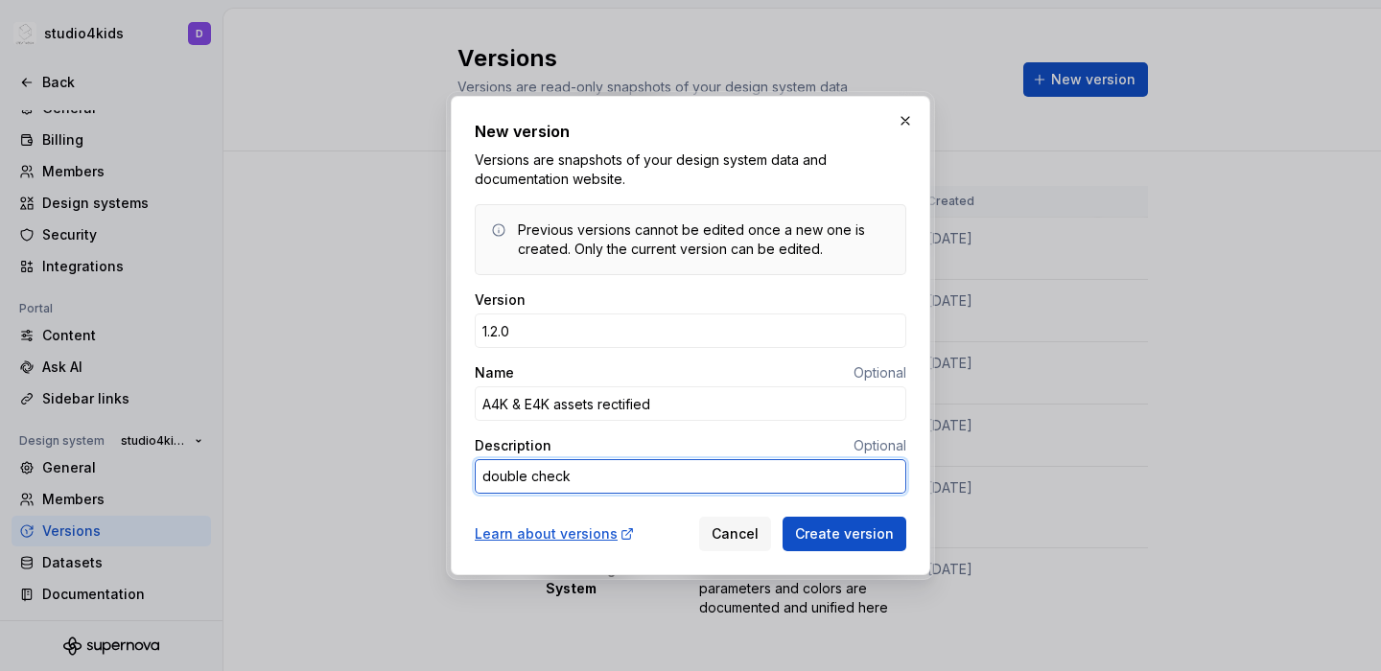
type textarea "*"
type textarea "double checke"
type textarea "*"
type textarea "double checked"
type textarea "*"
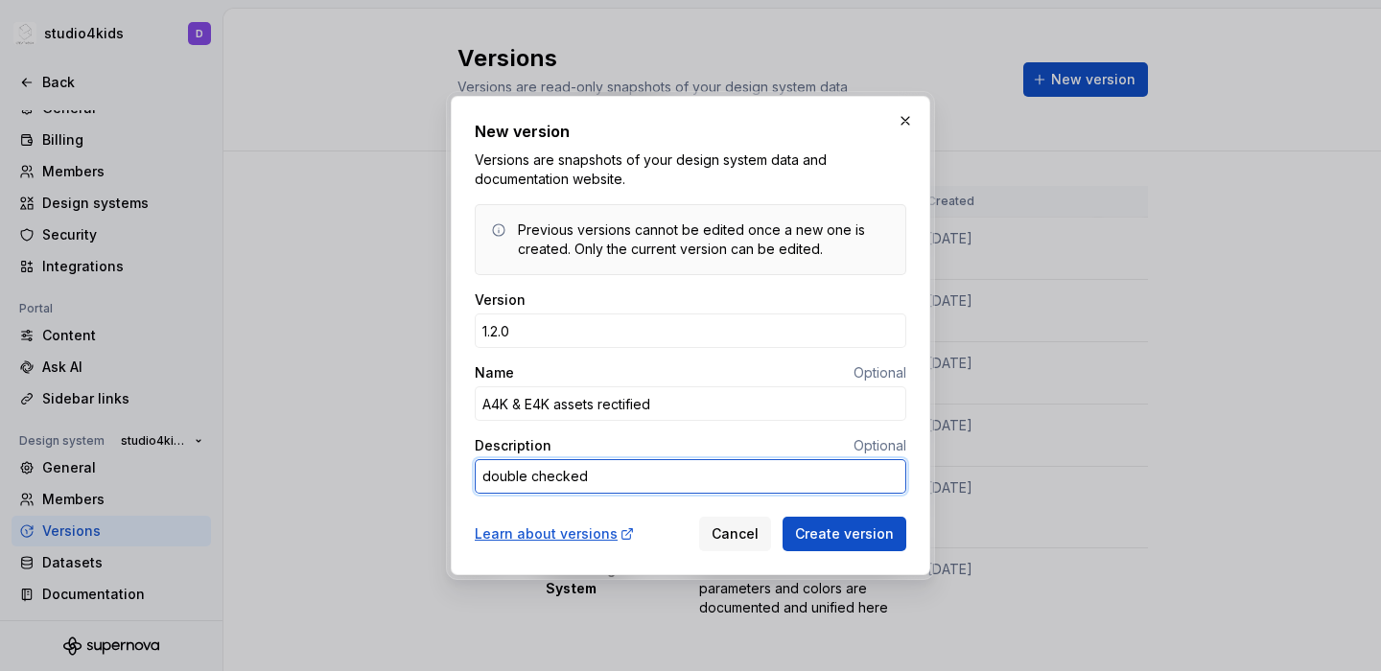
type textarea "double checked"
type textarea "*"
type textarea "double checked i"
type textarea "*"
type textarea "double checked is"
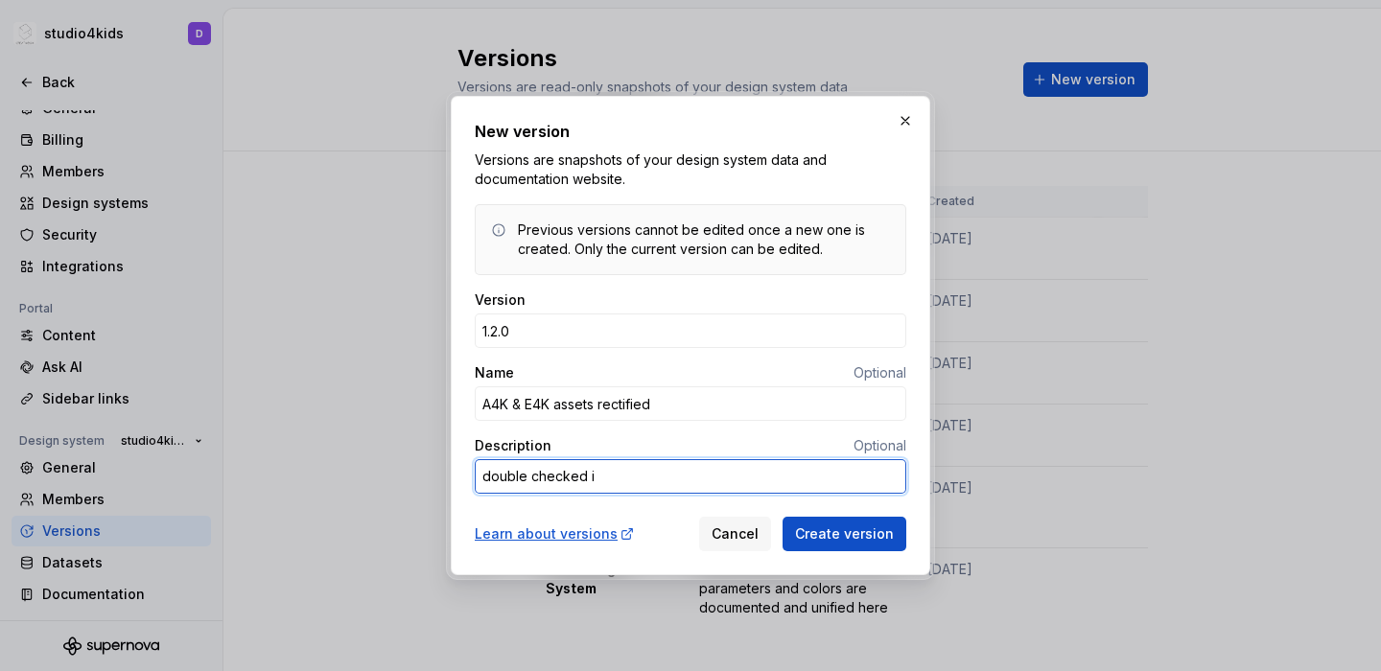
type textarea "*"
type textarea "double checked iss"
type textarea "*"
type textarea "double checked issu"
type textarea "*"
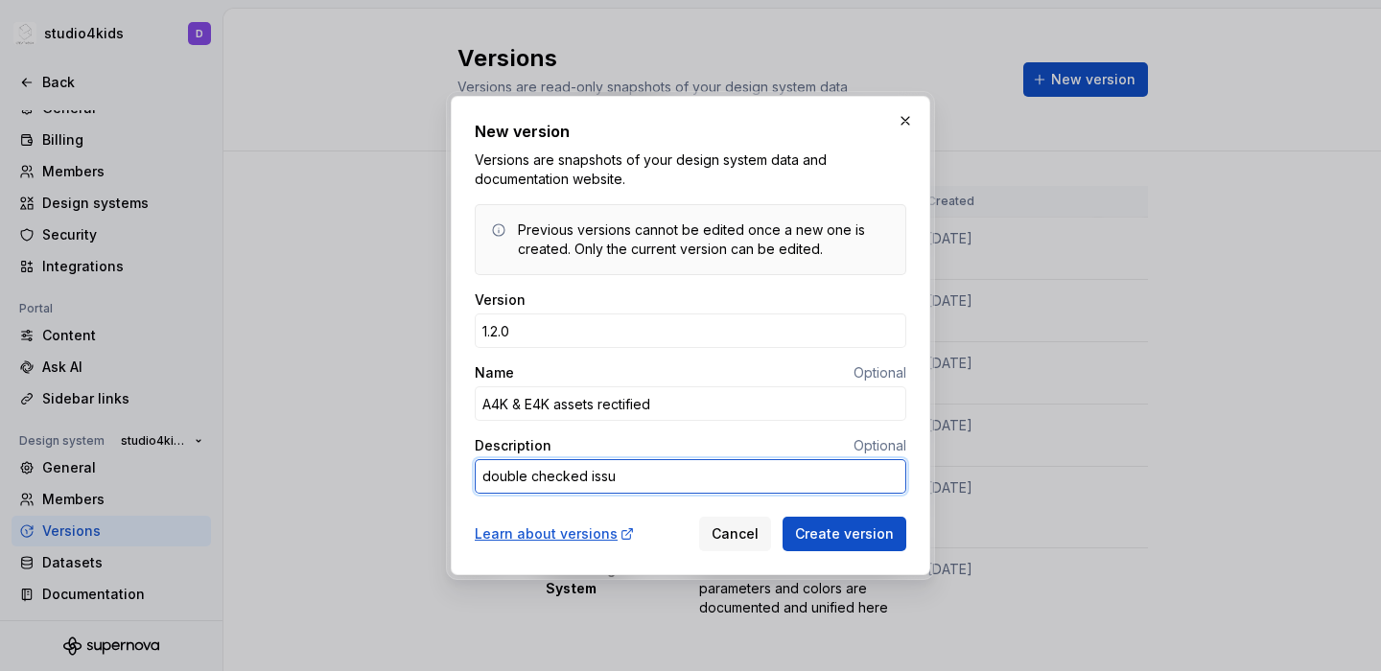
type textarea "double checked issue"
type textarea "*"
type textarea "double checked issues"
type textarea "*"
type textarea "double checked issues"
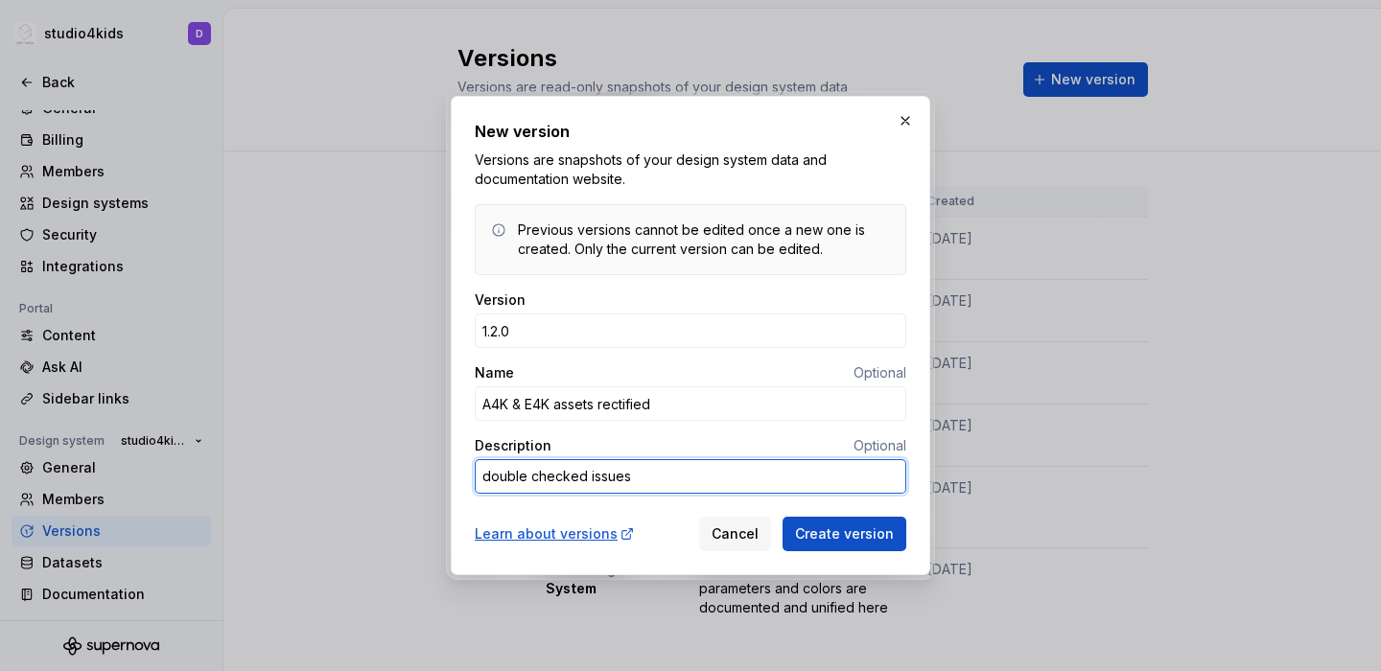
type textarea "*"
type textarea "double checked issues a"
type textarea "*"
type textarea "double checked issues an"
type textarea "*"
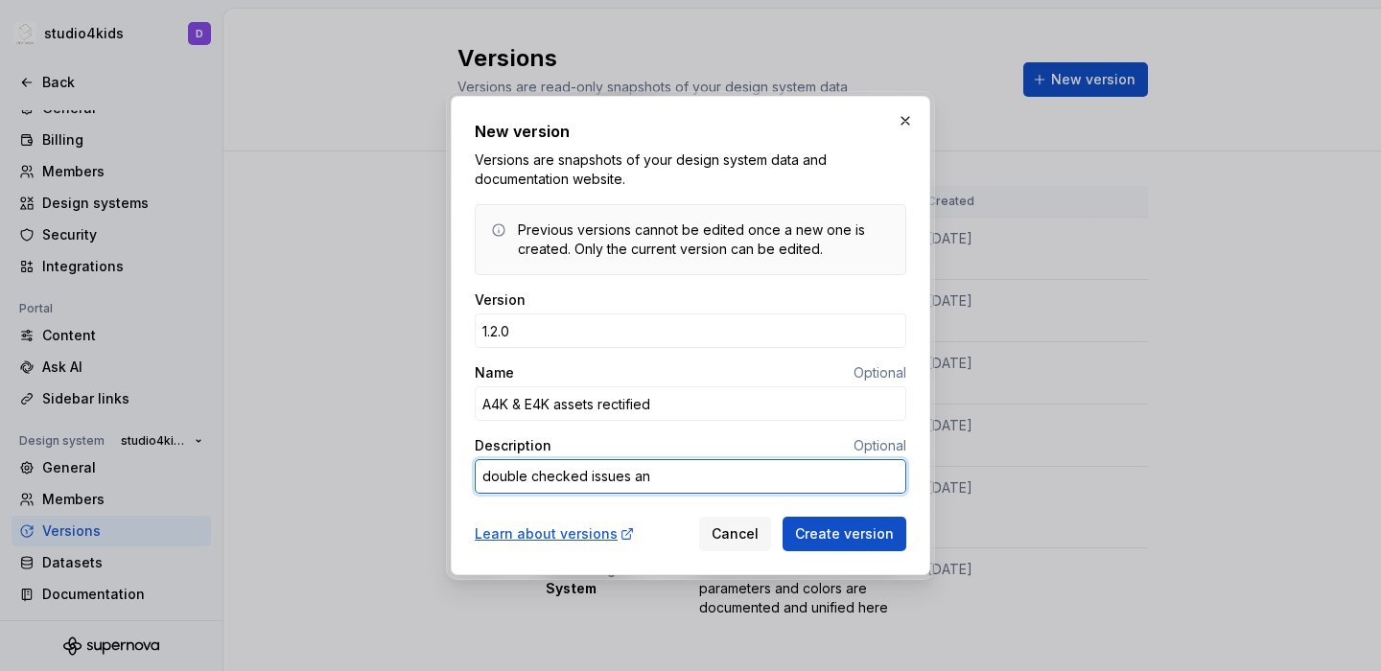
type textarea "double checked issues and"
type textarea "*"
type textarea "double checked issues and"
type textarea "*"
type textarea "double checked issues and c"
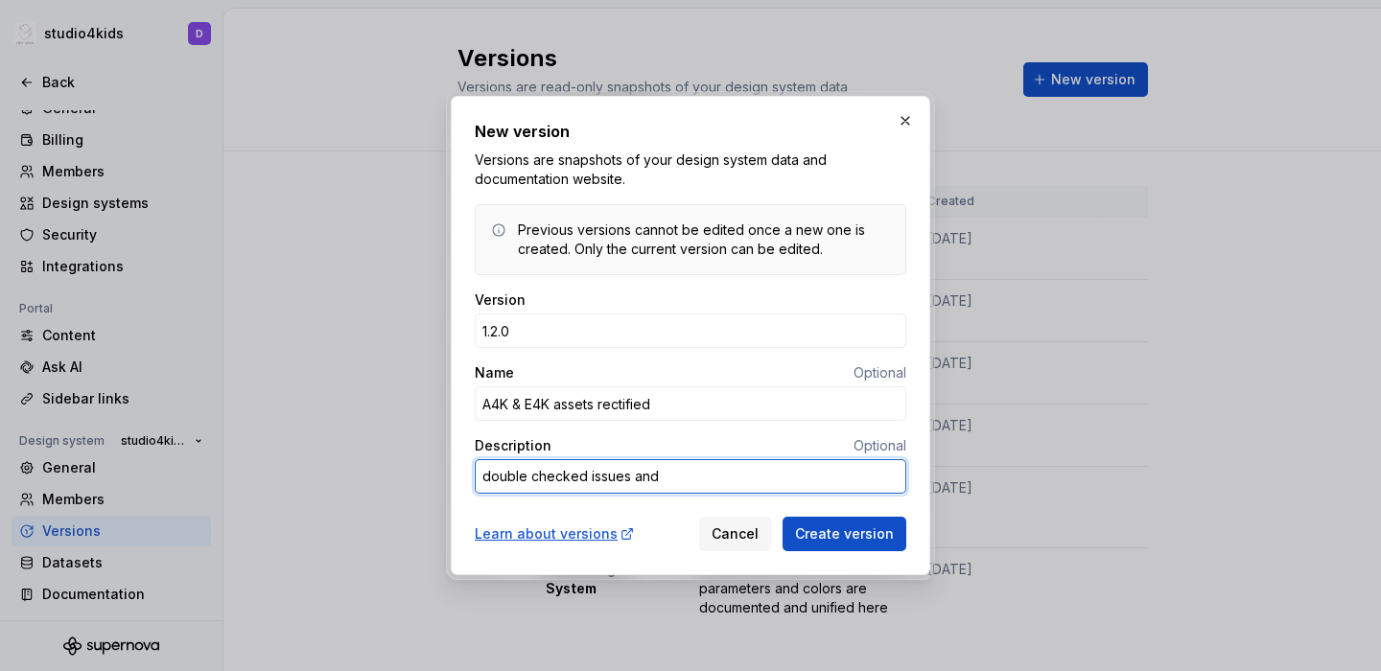
type textarea "*"
type textarea "double checked issues and co"
type textarea "*"
type textarea "double checked issues and cor"
type textarea "*"
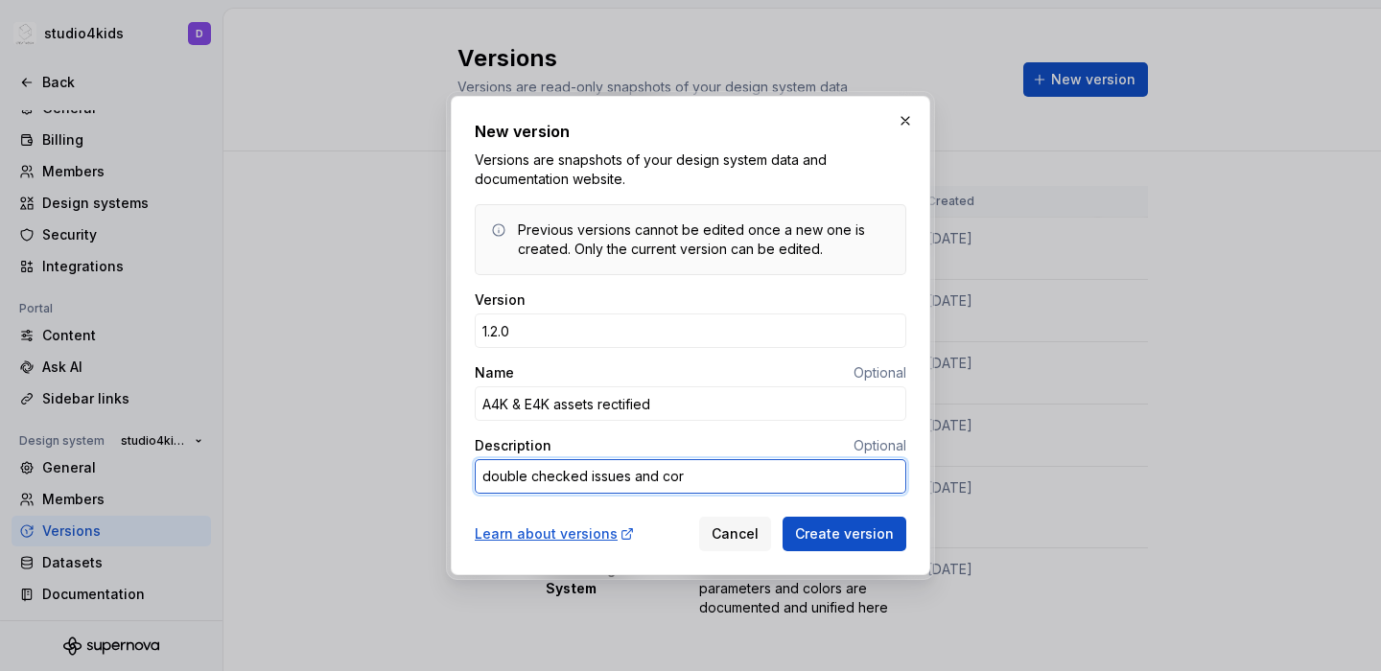
type textarea "double checked issues and corn"
type textarea "*"
type textarea "double checked issues and corne"
type textarea "*"
type textarea "double checked issues and corner"
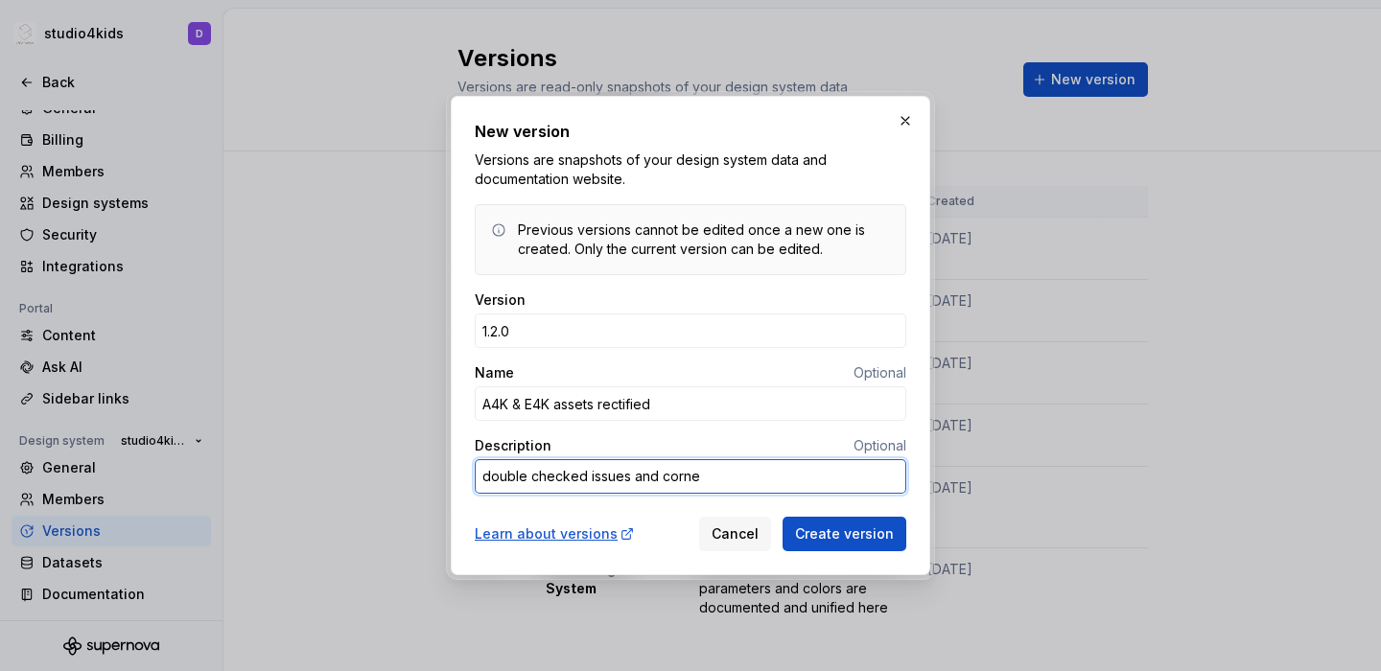
type textarea "*"
type textarea "double checked issues and cornerl"
type textarea "*"
type textarea "double checked issues and cornerli"
type textarea "*"
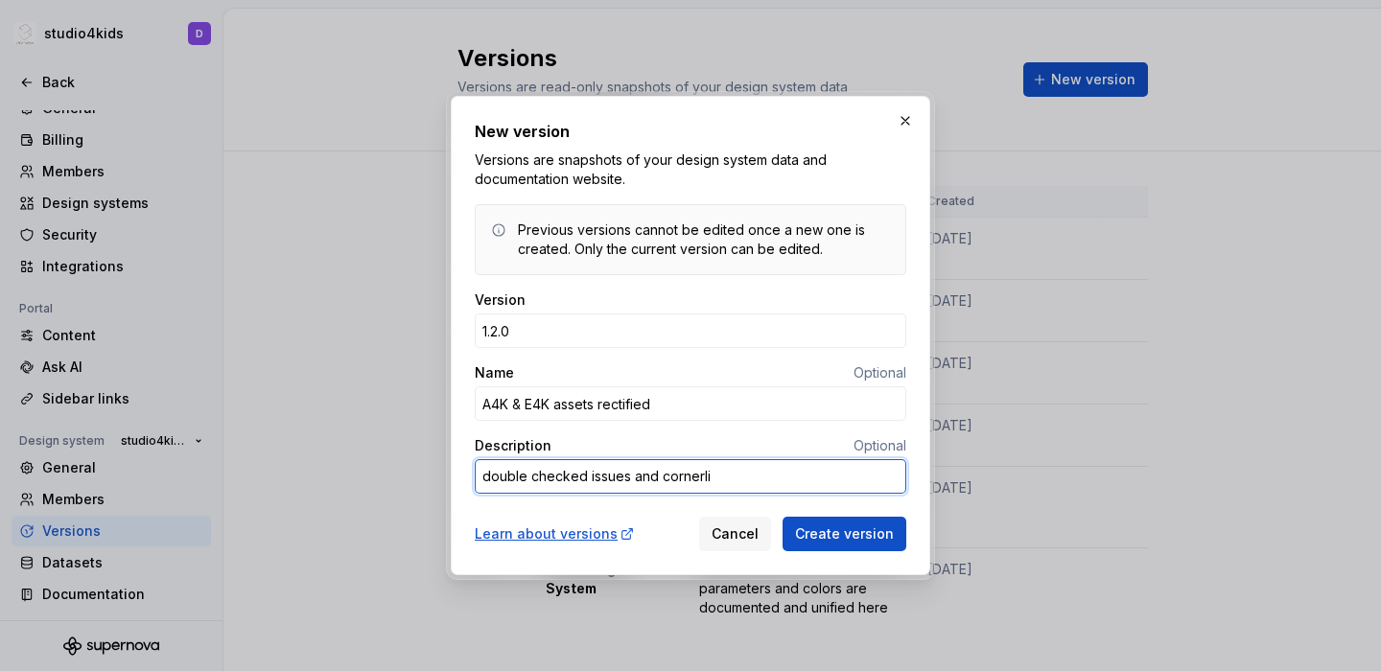
type textarea "double checked issues and cornerlig"
type textarea "*"
type textarea "double checked issues and cornerligh"
type textarea "*"
type textarea "double checked issues and cornerlight"
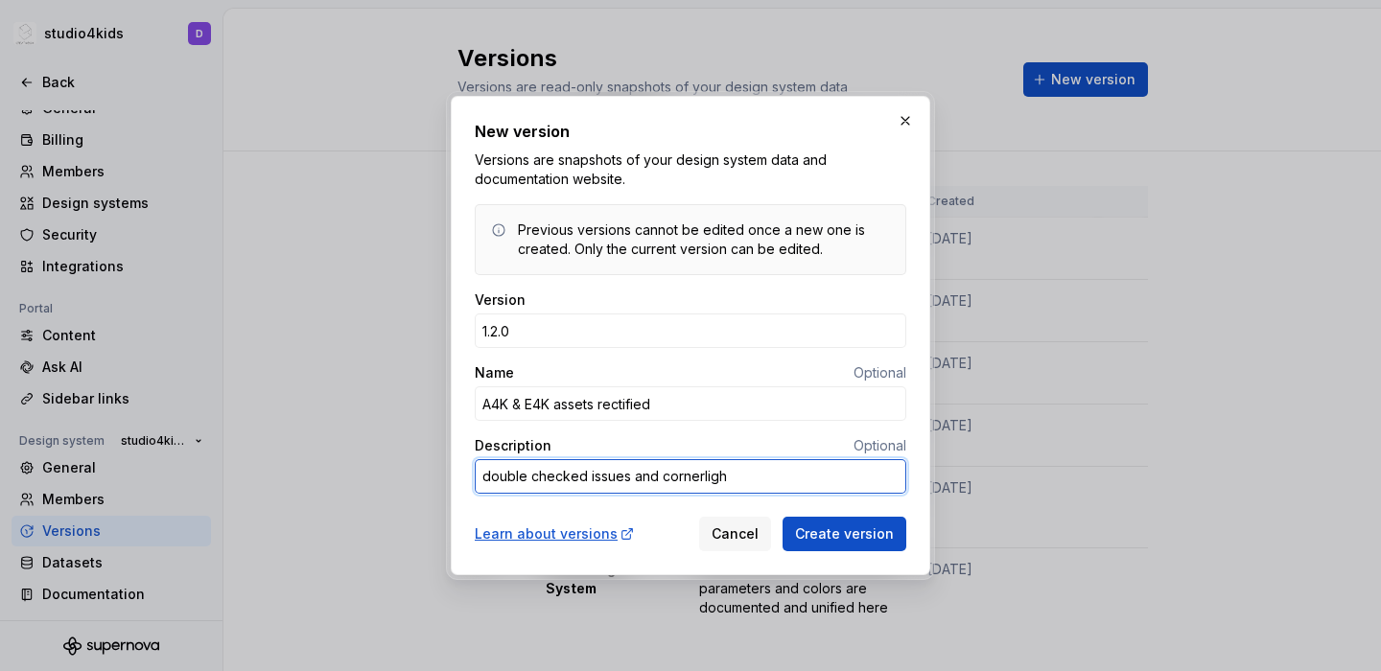
type textarea "*"
type textarea "double checked issues and cornerlights"
type textarea "*"
type textarea "double checked issues and cornerlights"
type textarea "*"
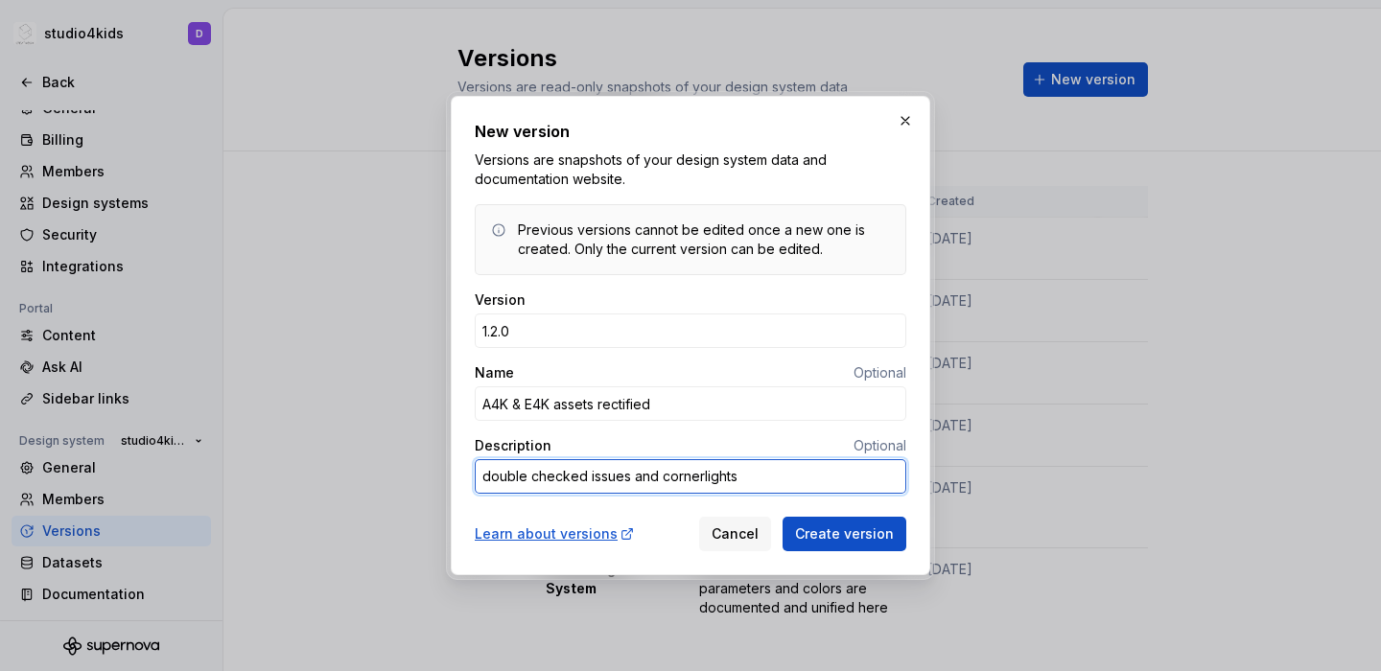
type textarea "double checked issues and cornerlights u"
type textarea "*"
type textarea "double checked issues and cornerlights up"
type textarea "*"
type textarea "double checked issues and cornerlights upd"
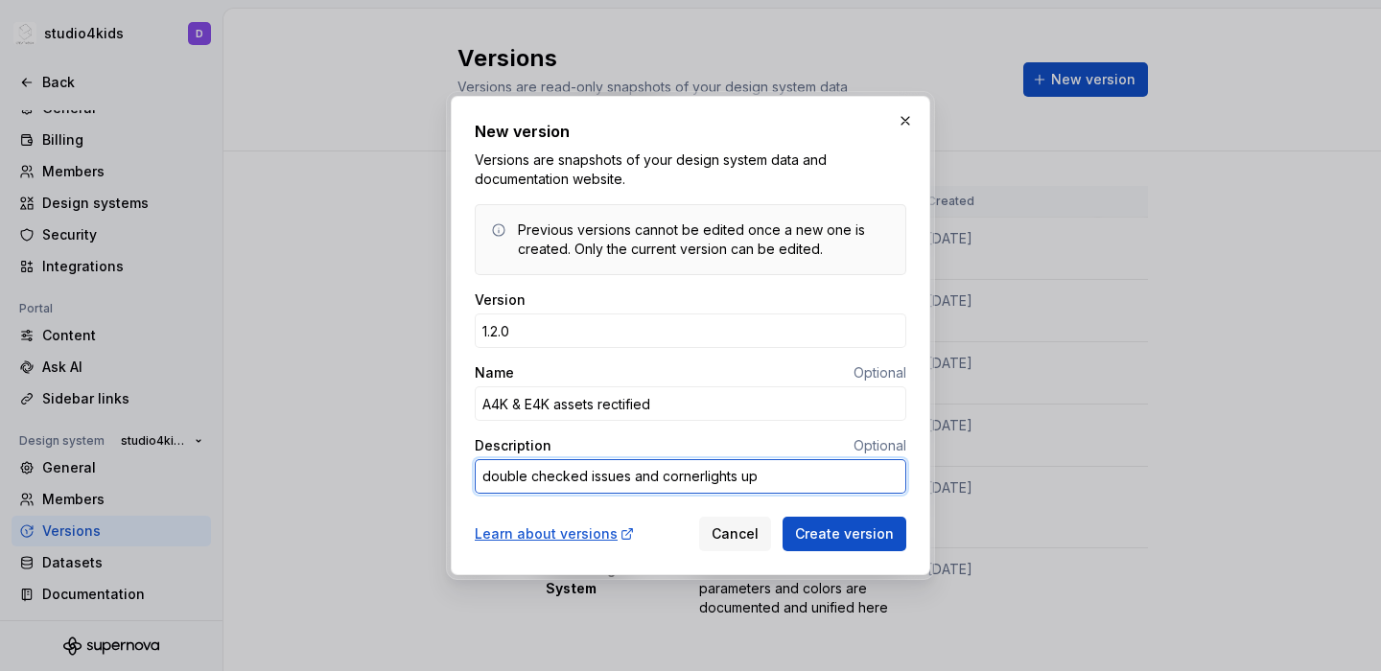
type textarea "*"
type textarea "double checked issues and cornerlights upda"
type textarea "*"
type textarea "double checked issues and cornerlights updat"
type textarea "*"
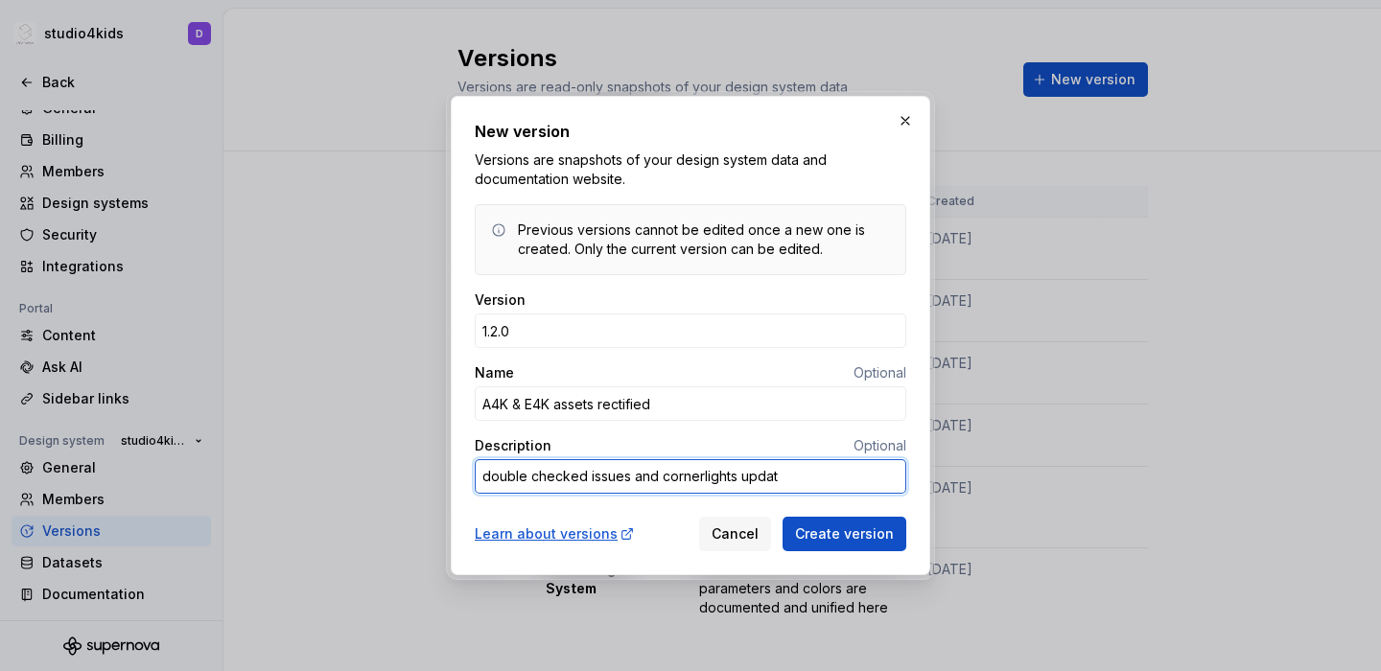
type textarea "double checked issues and cornerlights update"
type textarea "*"
click at [698, 478] on textarea "double checked issues and cornerlights update" at bounding box center [690, 476] width 431 height 35
type textarea "double checked issues and corner lights update"
type textarea "*"
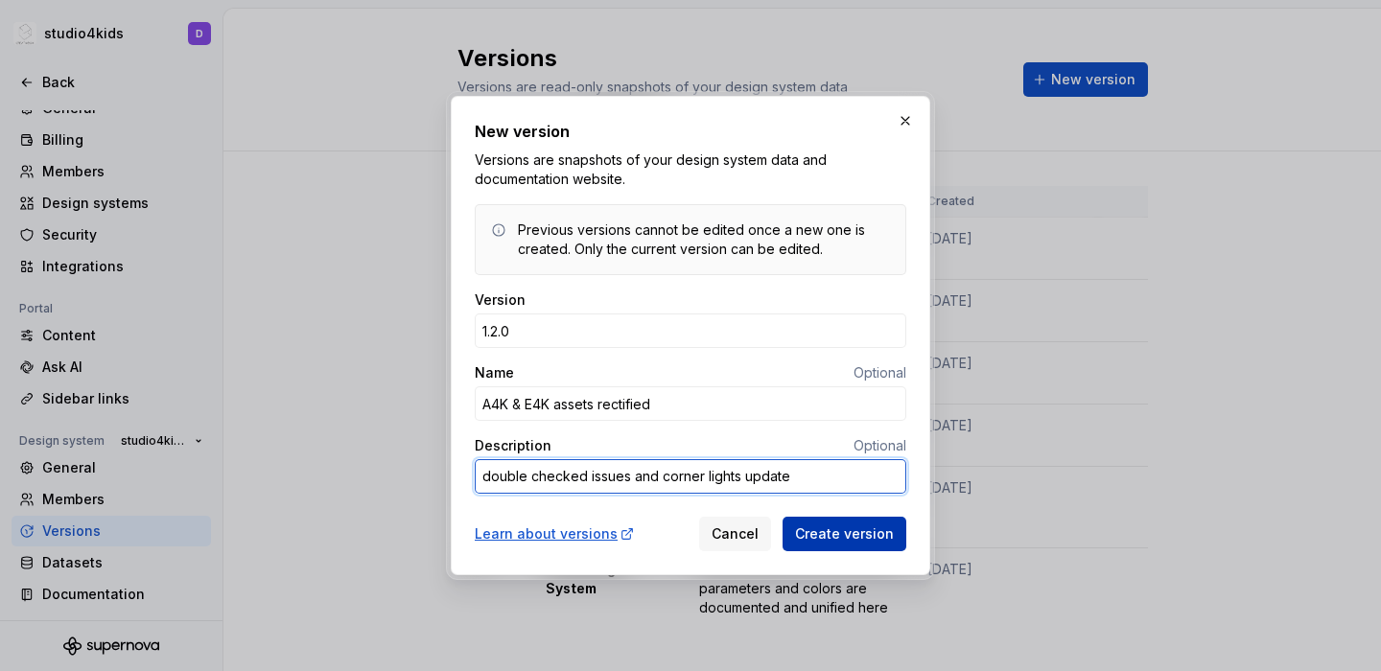
type textarea "double checked issues and corner lights update"
click at [815, 534] on span "Create version" at bounding box center [844, 533] width 99 height 19
type textarea "*"
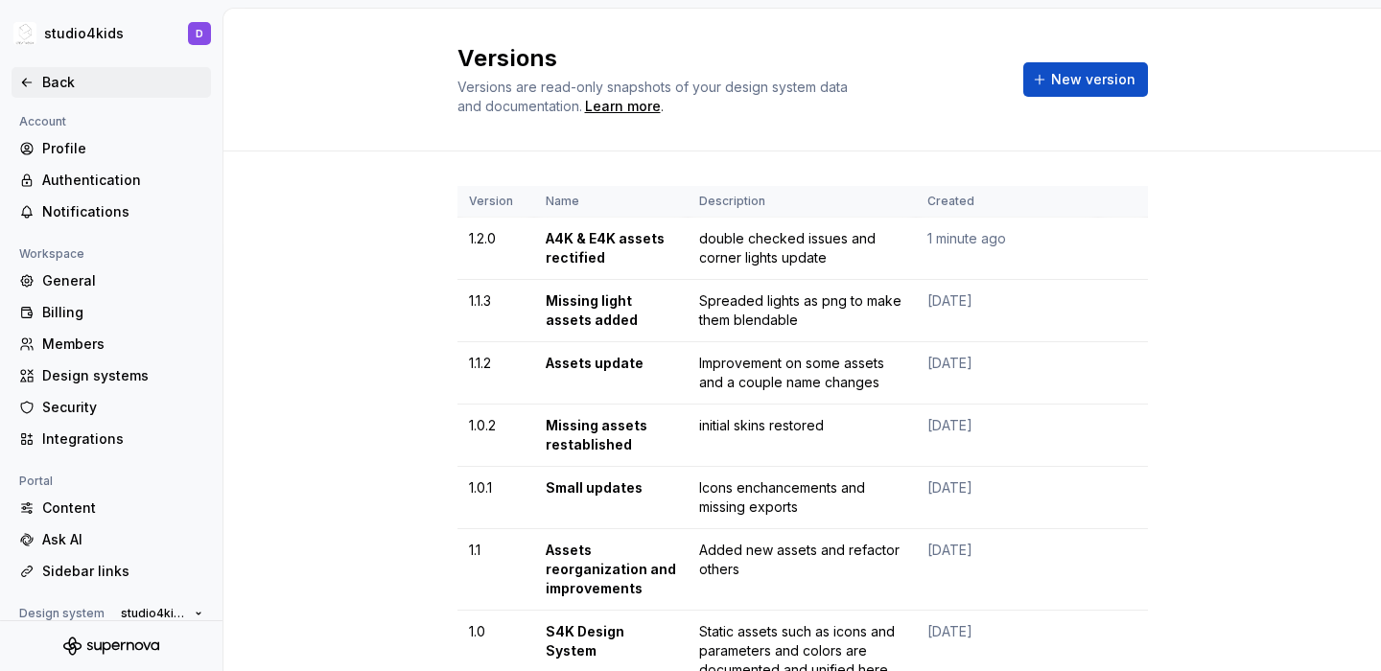
click at [58, 83] on div "Back" at bounding box center [122, 82] width 161 height 19
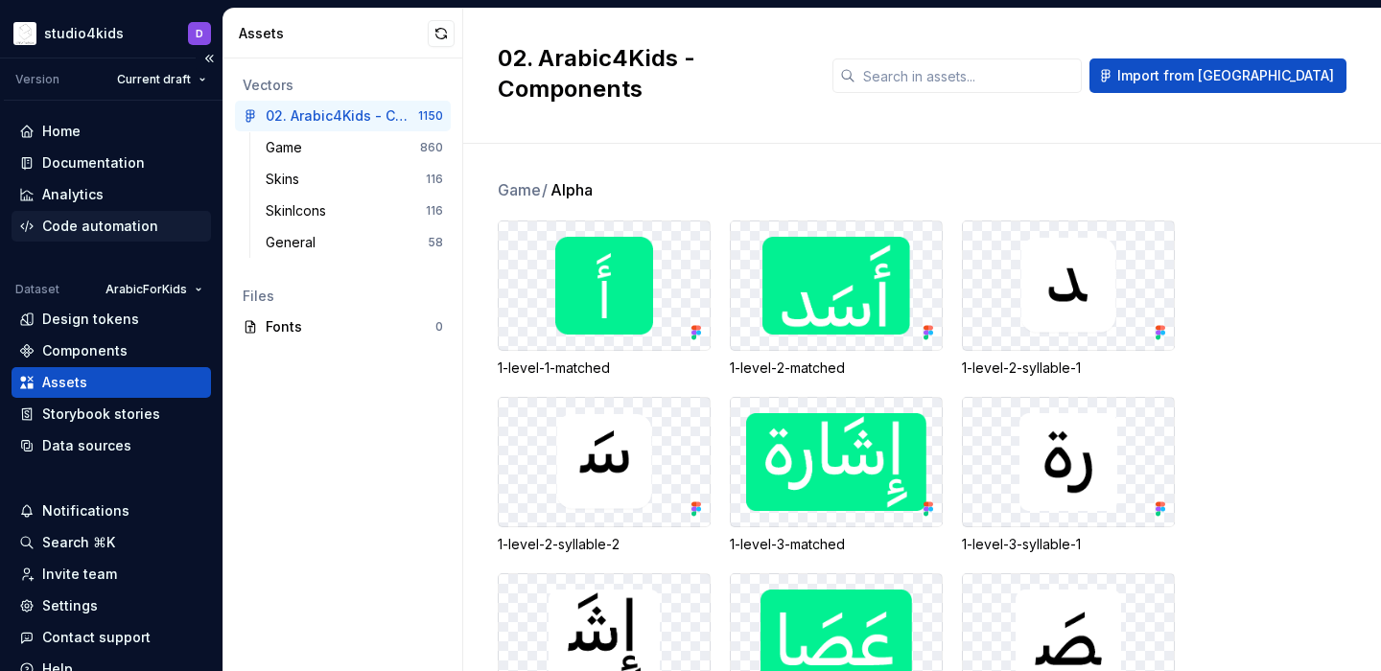
click at [88, 224] on div "Code automation" at bounding box center [100, 226] width 116 height 19
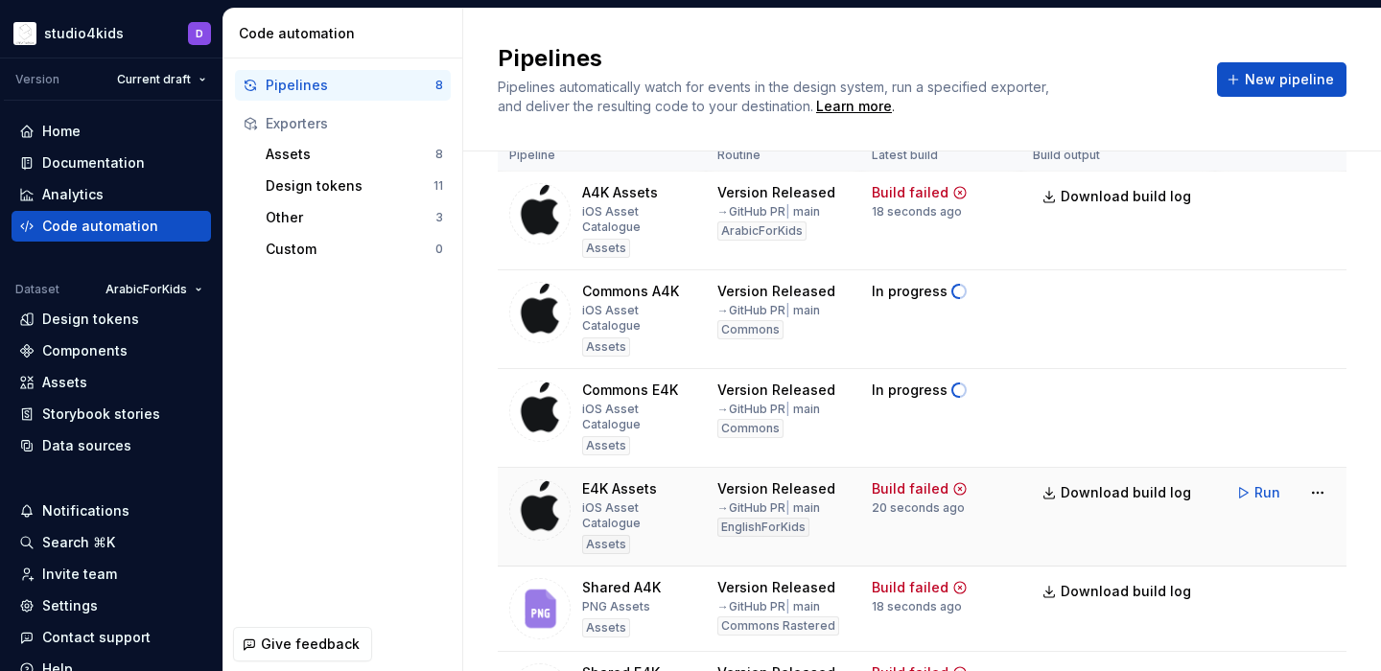
scroll to position [39, 0]
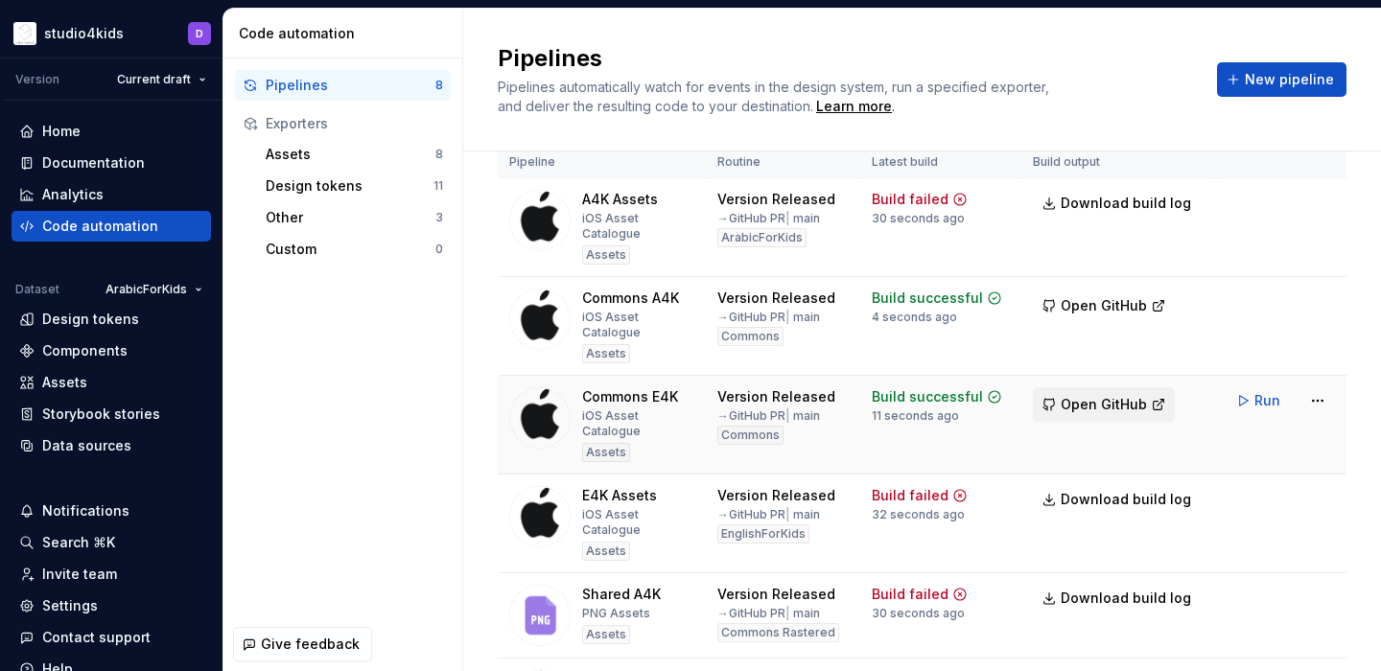
click at [1106, 395] on span "Open GitHub" at bounding box center [1103, 404] width 86 height 19
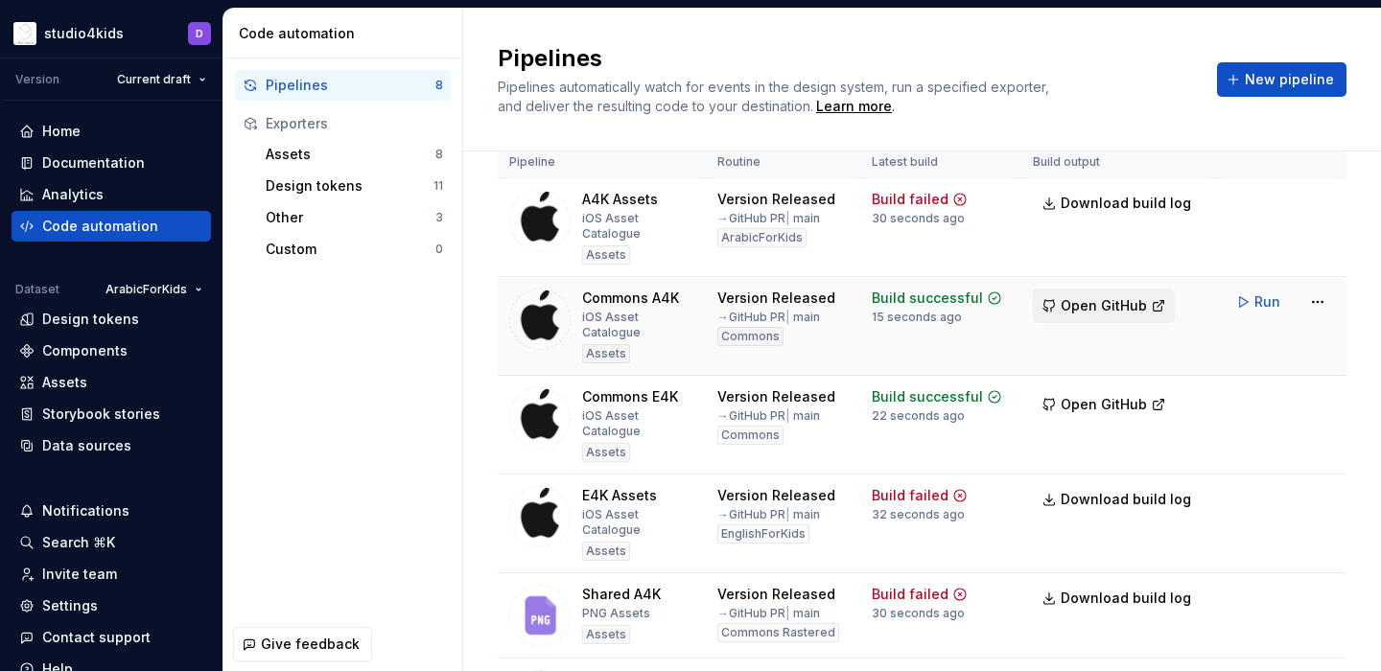
click at [1096, 296] on span "Open GitHub" at bounding box center [1103, 305] width 86 height 19
click at [1254, 203] on span "Run" at bounding box center [1267, 203] width 26 height 19
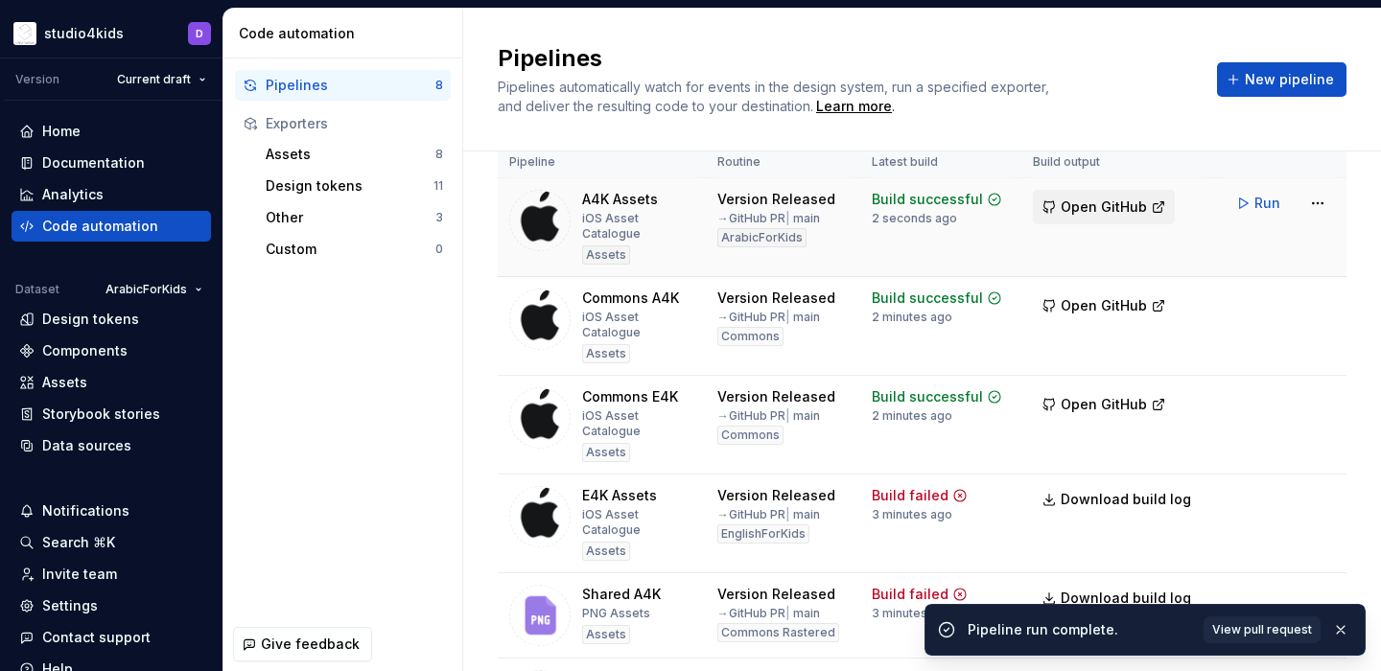
click at [1114, 207] on span "Open GitHub" at bounding box center [1103, 206] width 86 height 19
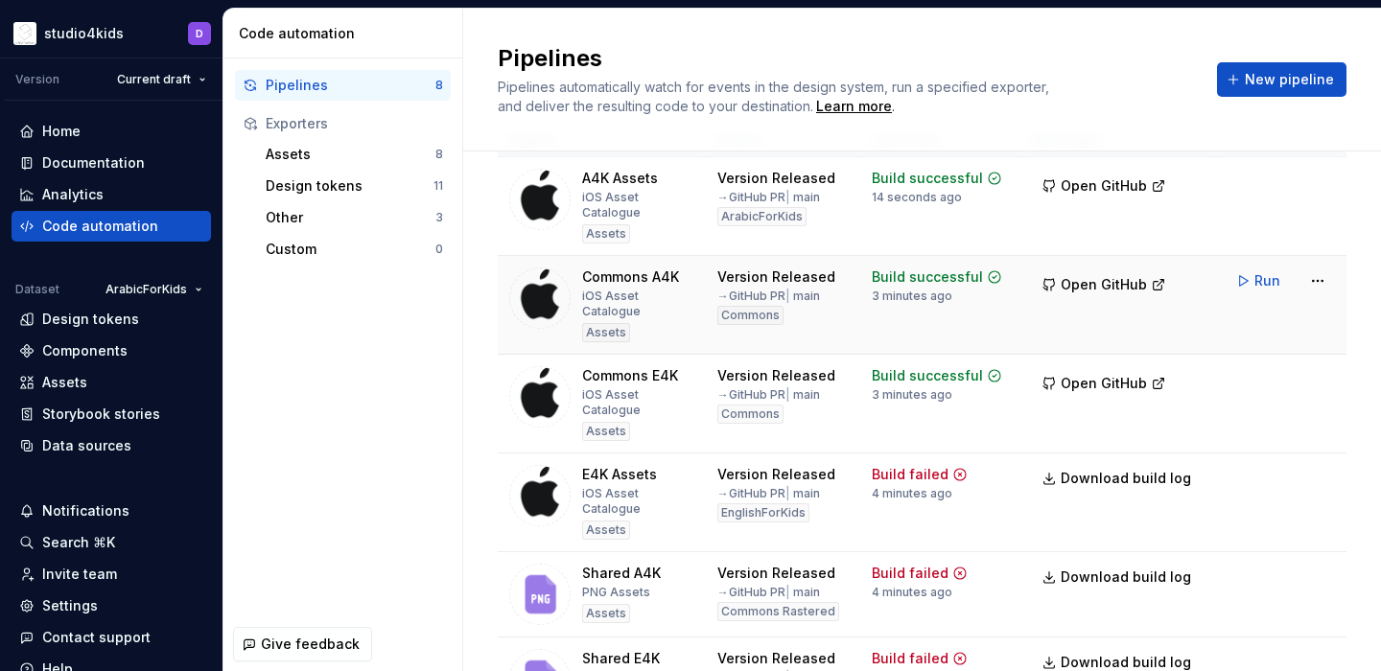
scroll to position [67, 0]
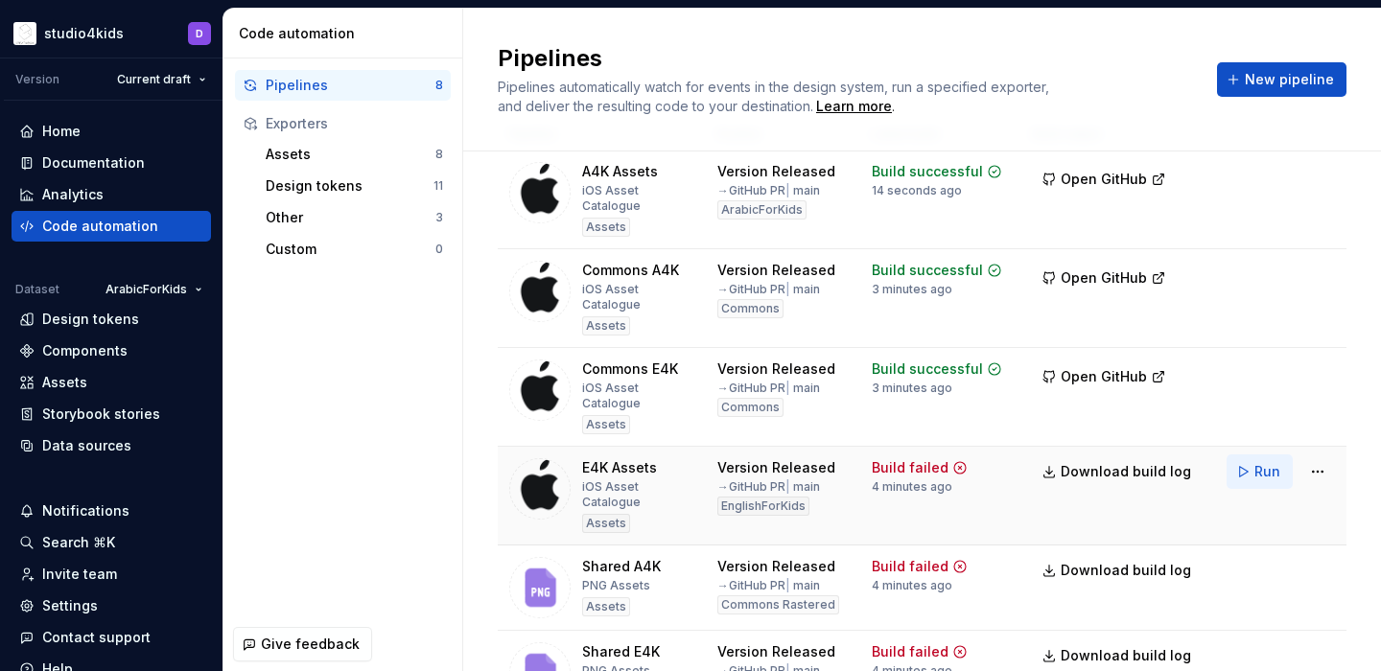
click at [1265, 462] on span "Run" at bounding box center [1267, 471] width 26 height 19
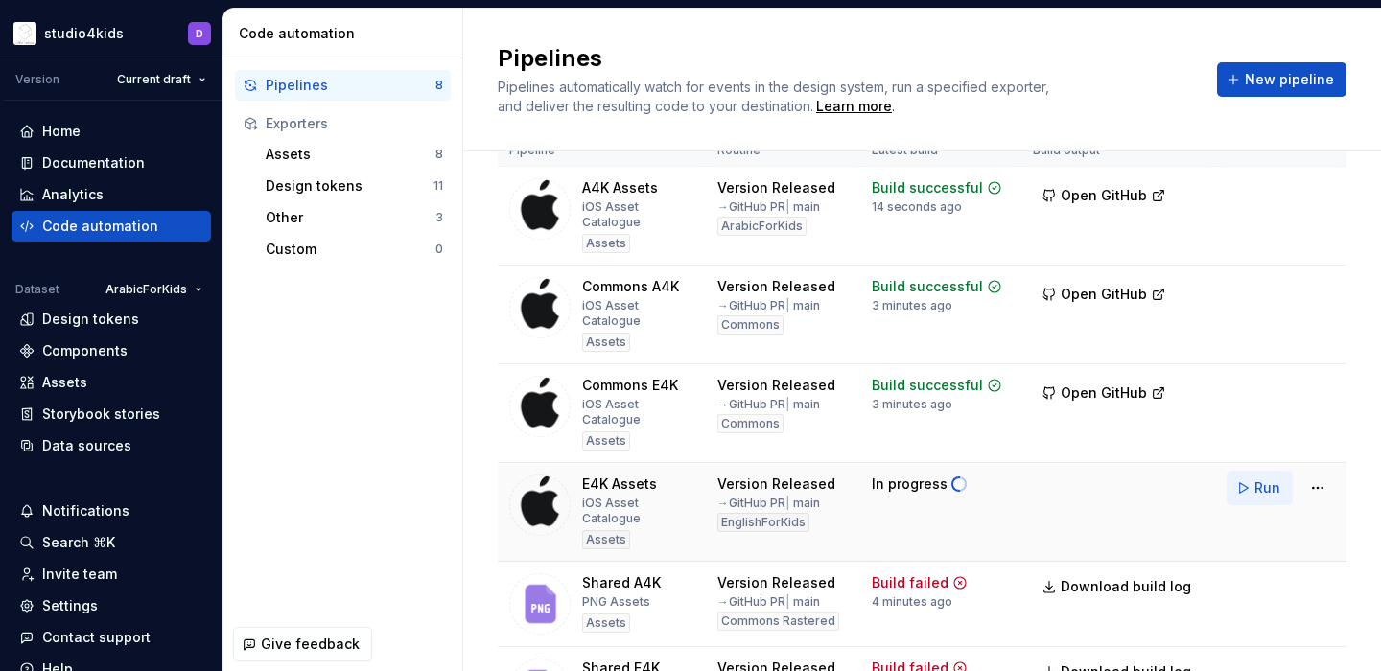
scroll to position [57, 0]
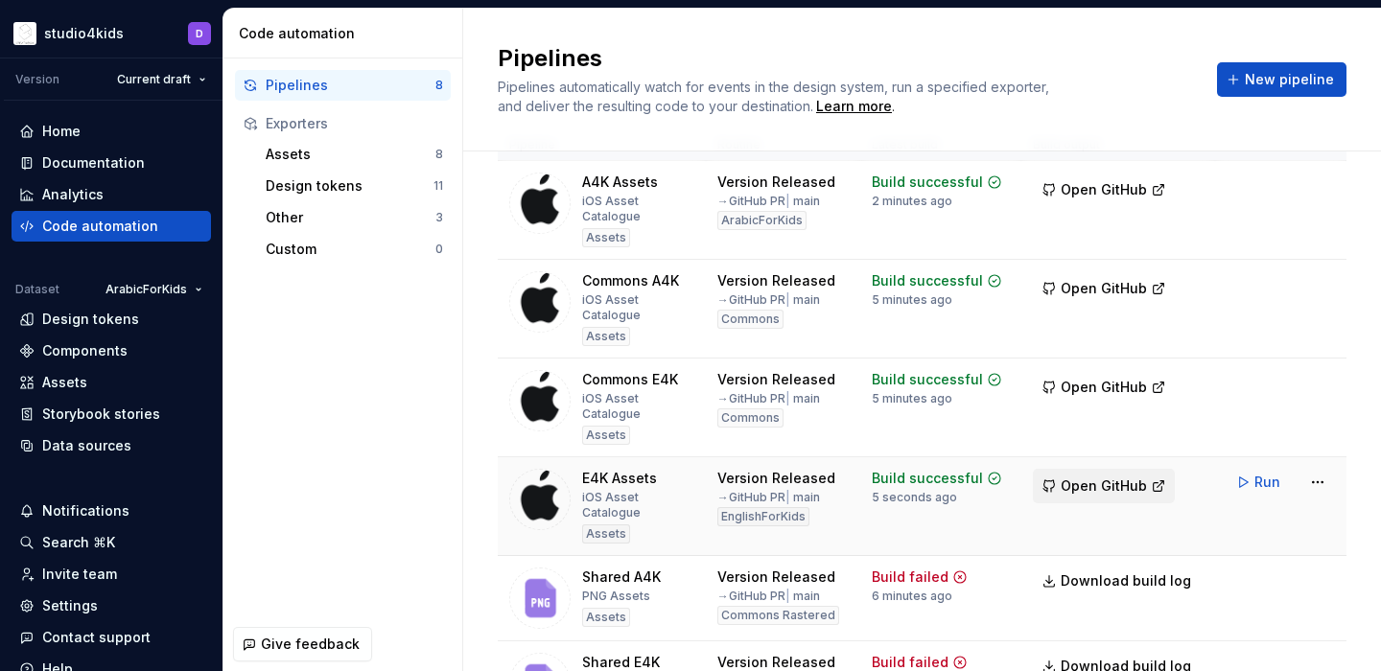
click at [1100, 476] on span "Open GitHub" at bounding box center [1103, 485] width 86 height 19
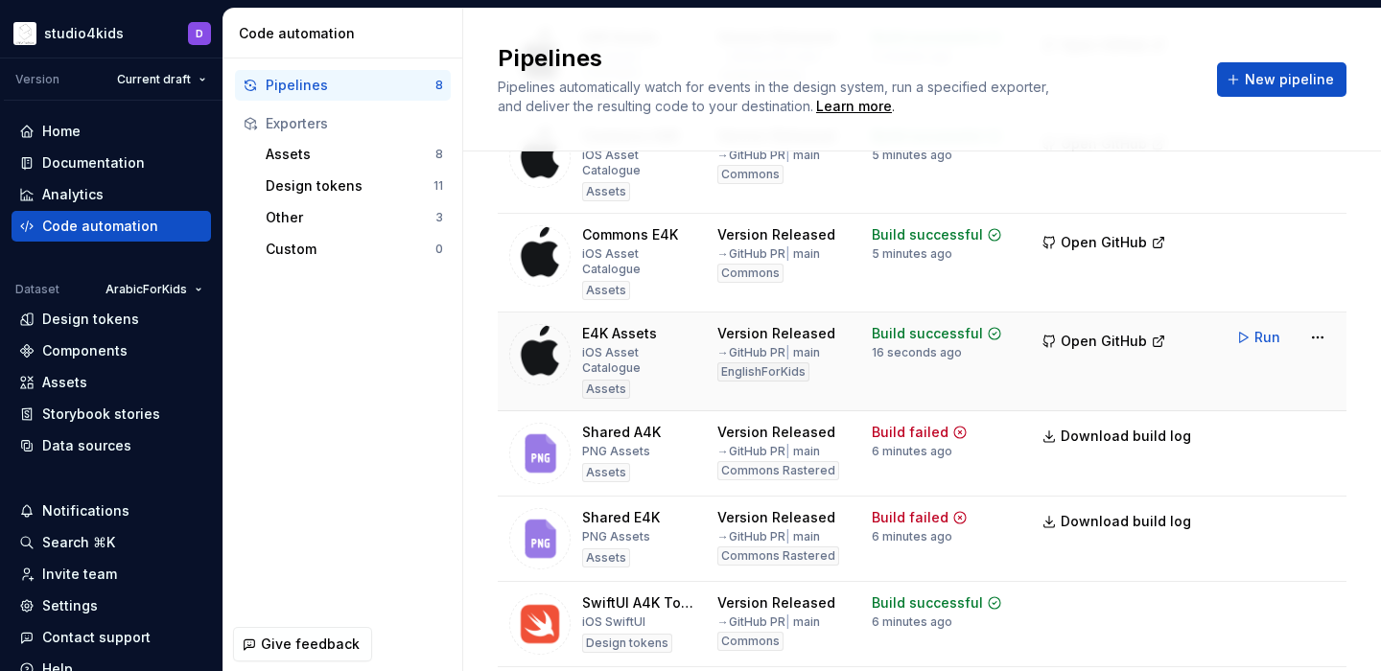
scroll to position [224, 0]
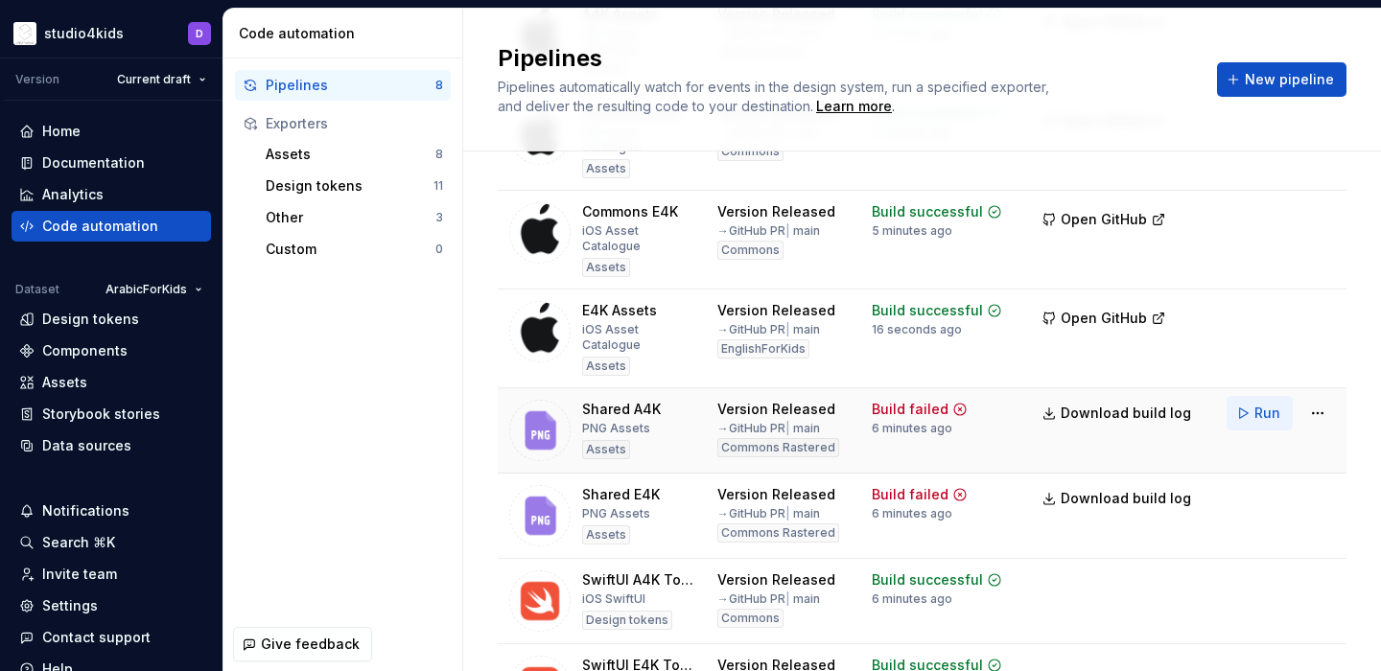
click at [1248, 396] on button "Run" at bounding box center [1259, 413] width 66 height 35
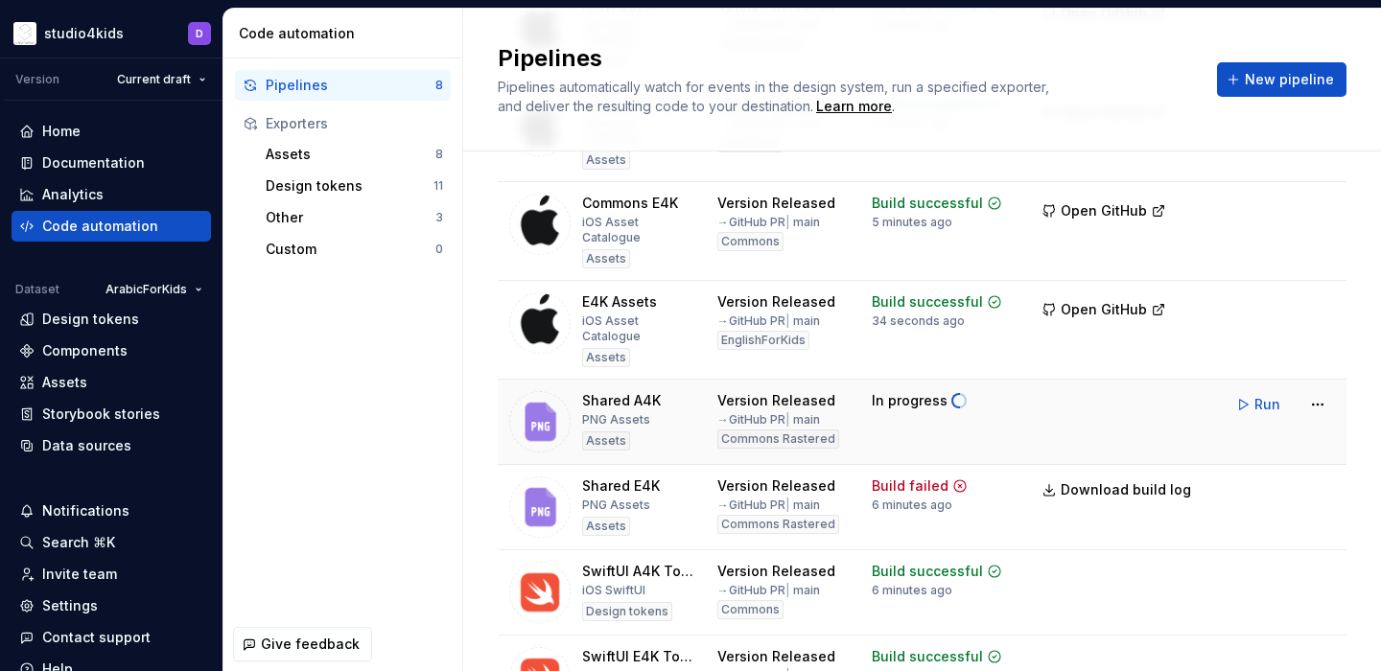
scroll to position [228, 0]
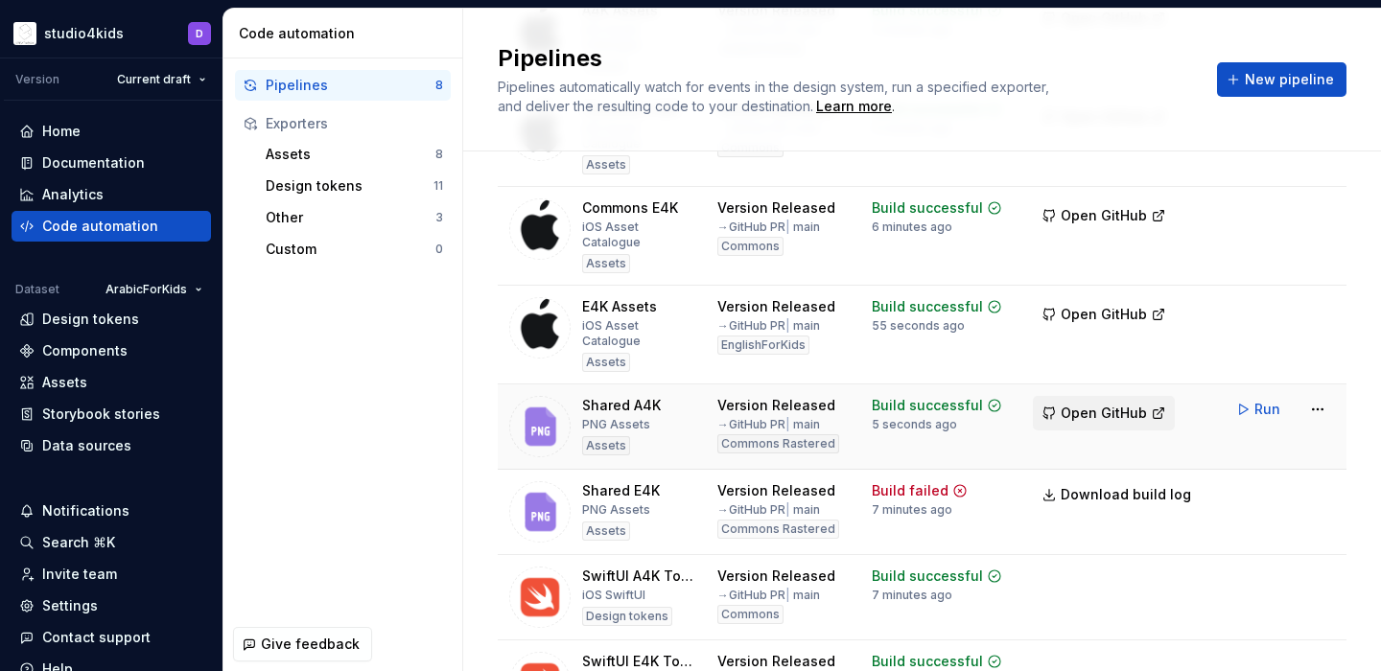
click at [1092, 404] on span "Open GitHub" at bounding box center [1103, 413] width 86 height 19
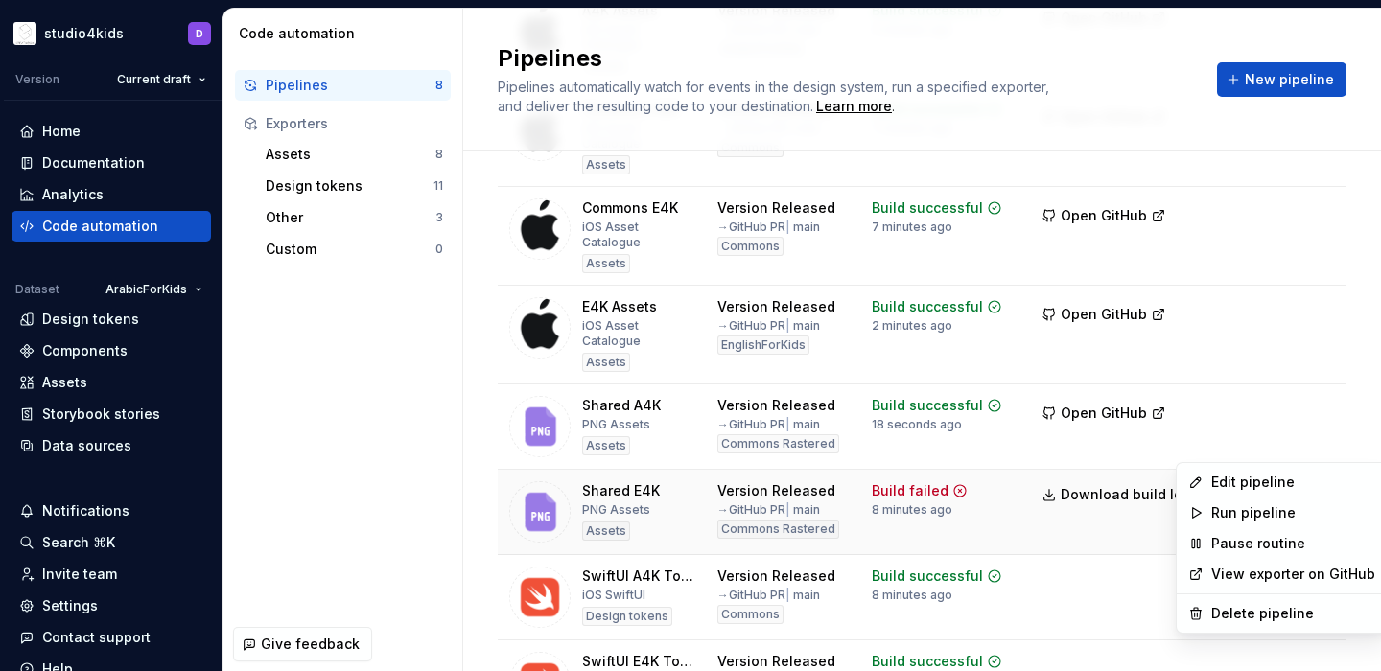
click at [1311, 444] on html "studio4kids D Version Current draft Home Documentation Analytics Code automatio…" at bounding box center [690, 335] width 1381 height 671
click at [1252, 507] on div "Run pipeline" at bounding box center [1293, 512] width 164 height 19
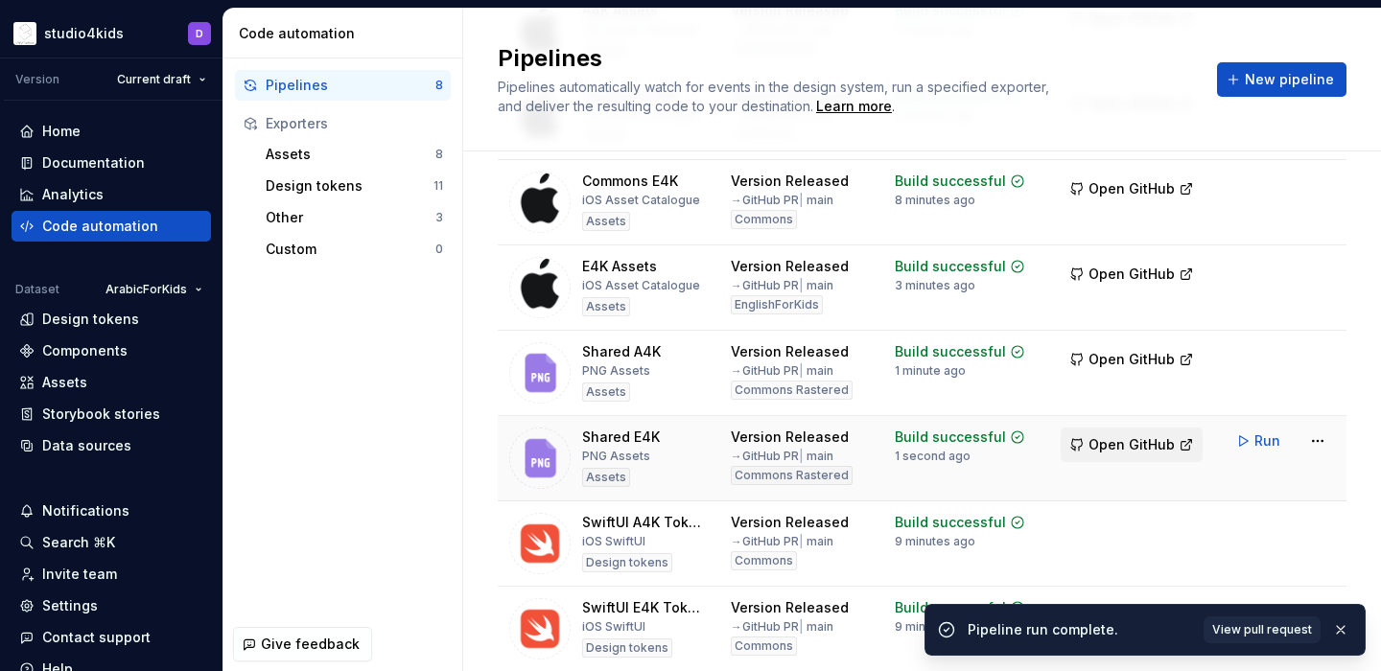
click at [1145, 447] on span "Open GitHub" at bounding box center [1131, 444] width 86 height 19
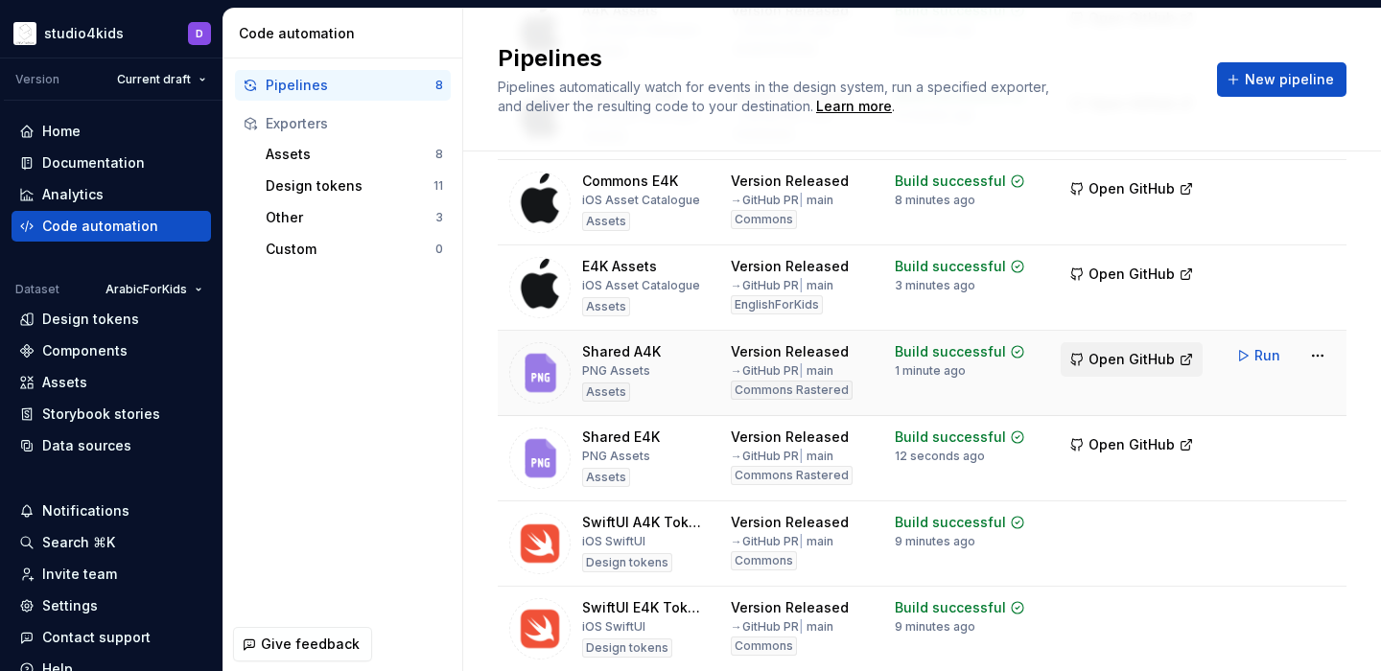
click at [1112, 350] on span "Open GitHub" at bounding box center [1131, 359] width 86 height 19
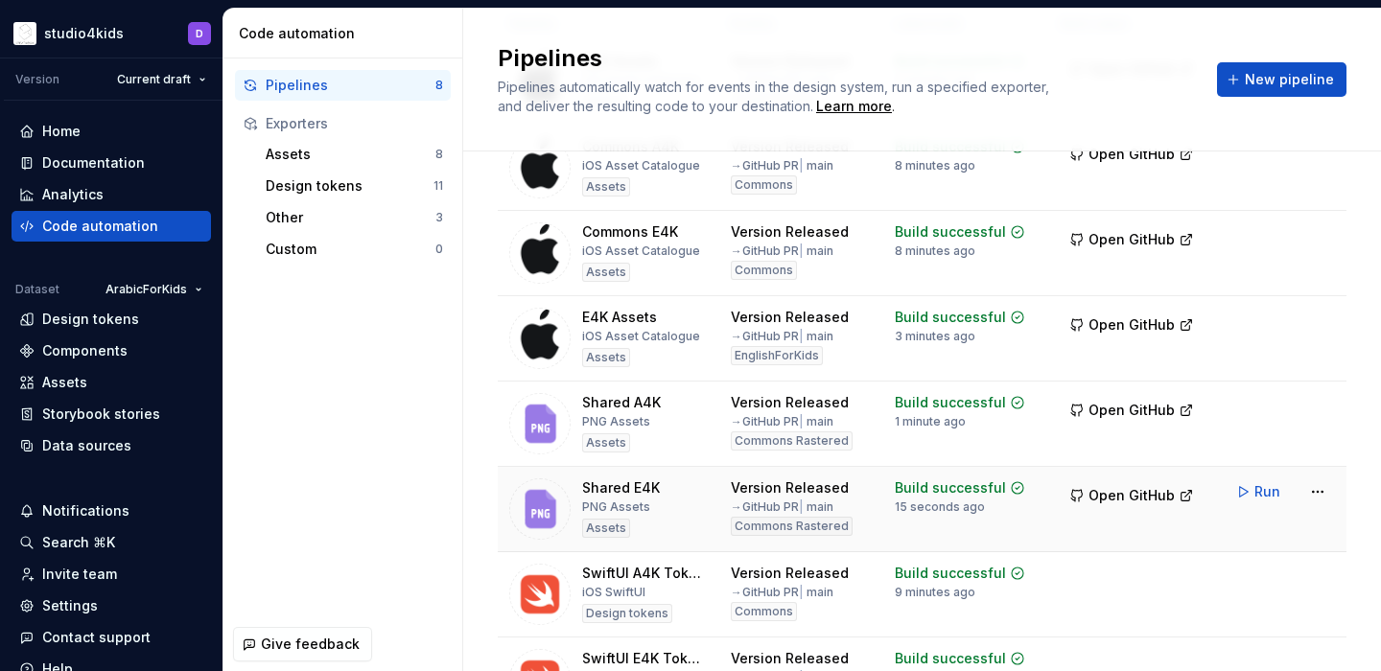
scroll to position [146, 0]
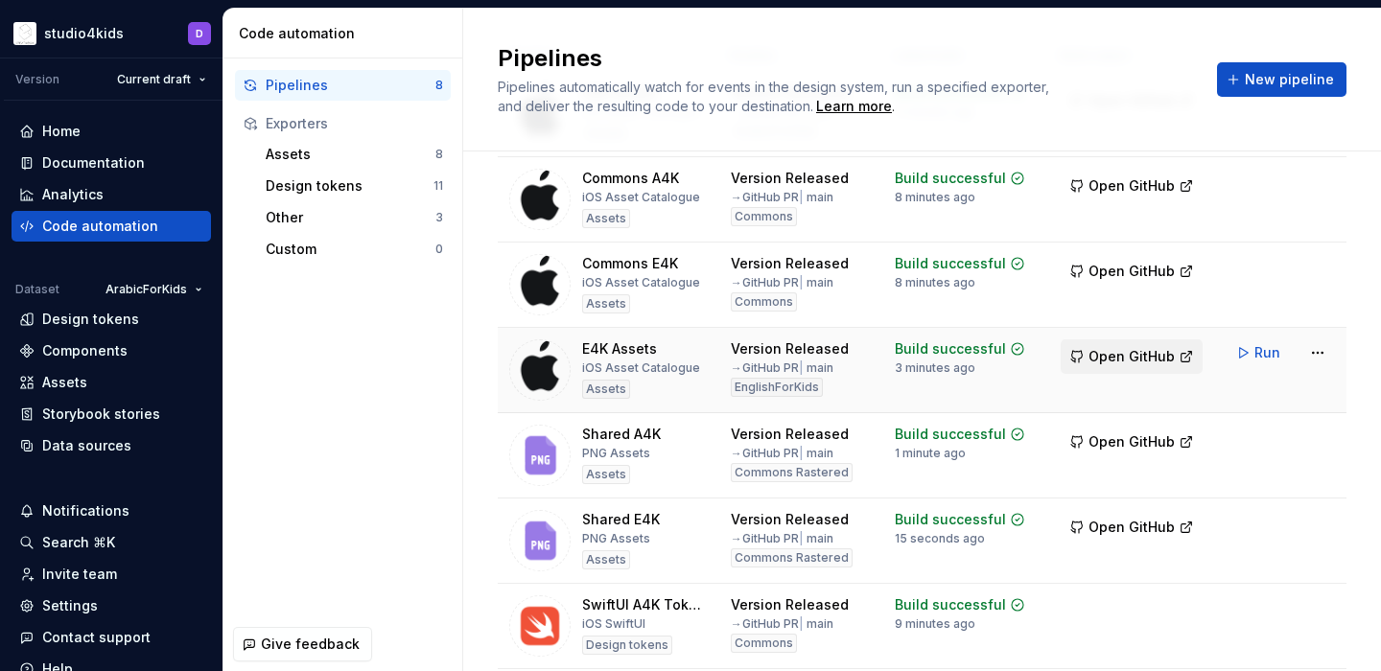
click at [1116, 360] on span "Open GitHub" at bounding box center [1131, 356] width 86 height 19
click at [1120, 264] on span "Open GitHub" at bounding box center [1131, 271] width 86 height 19
click at [1116, 195] on span "Open GitHub" at bounding box center [1131, 185] width 86 height 19
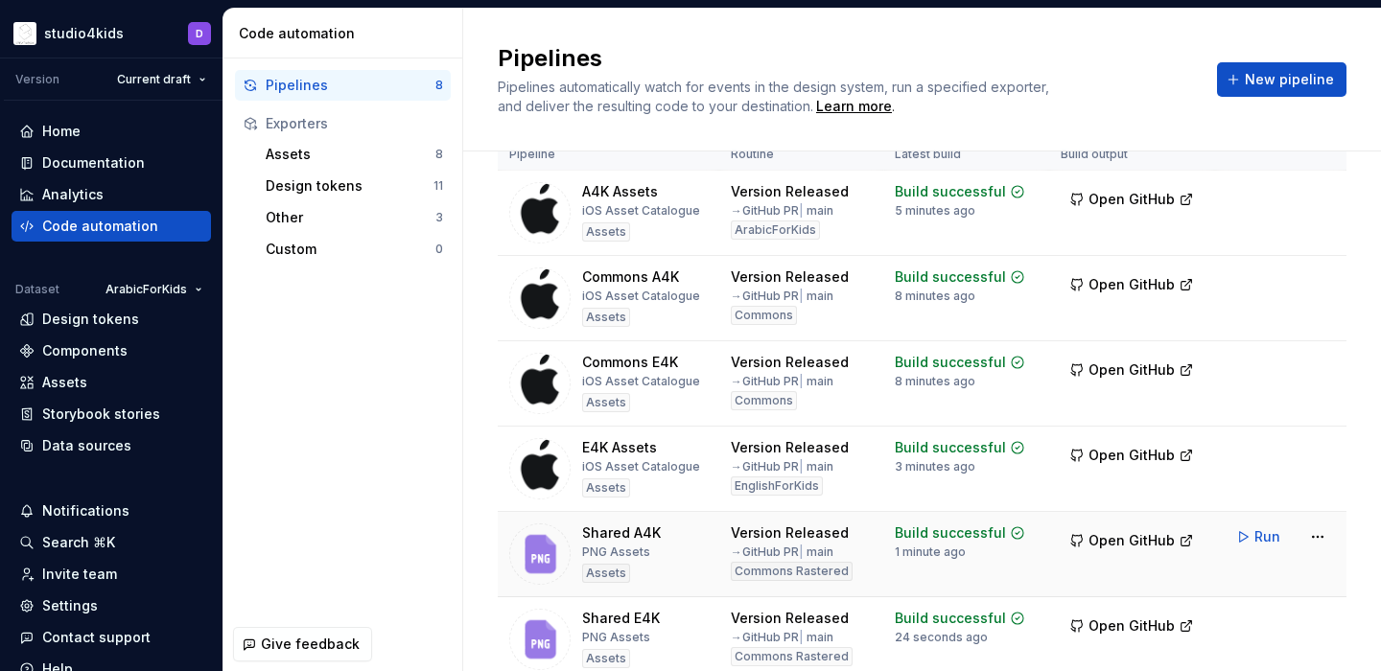
scroll to position [5, 0]
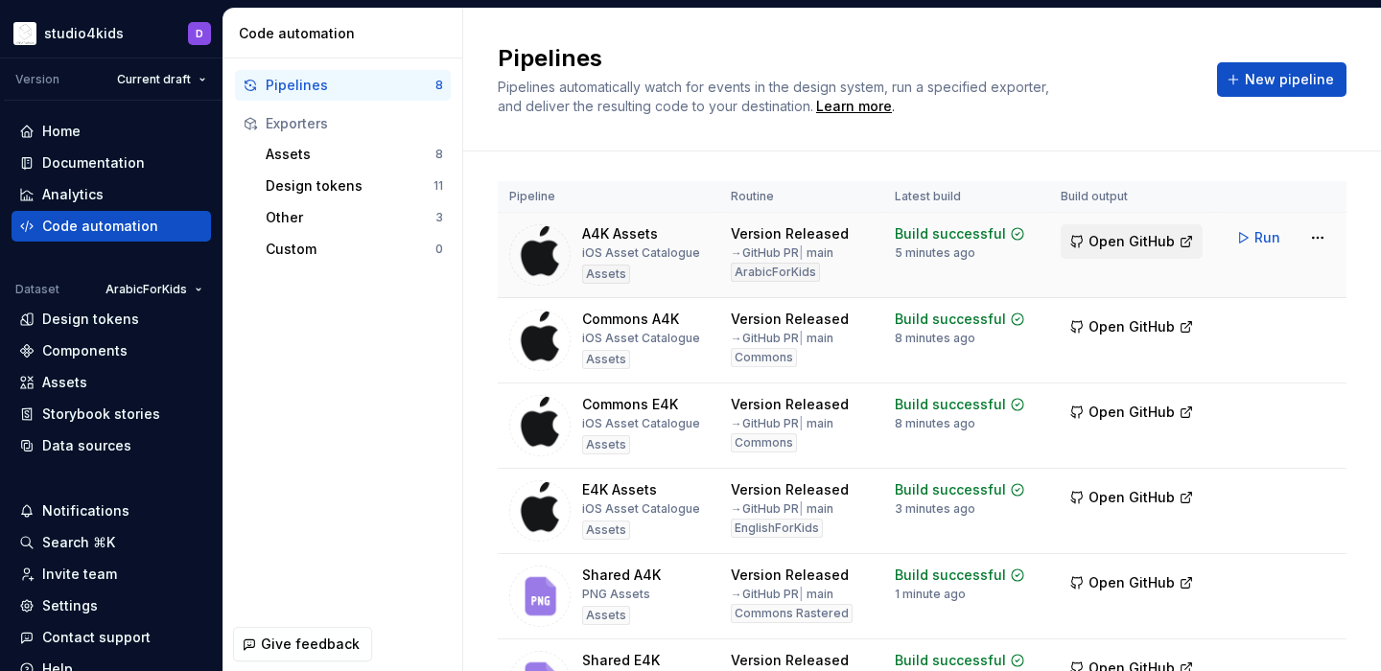
click at [1106, 244] on span "Open GitHub" at bounding box center [1131, 241] width 86 height 19
